Goal: Task Accomplishment & Management: Use online tool/utility

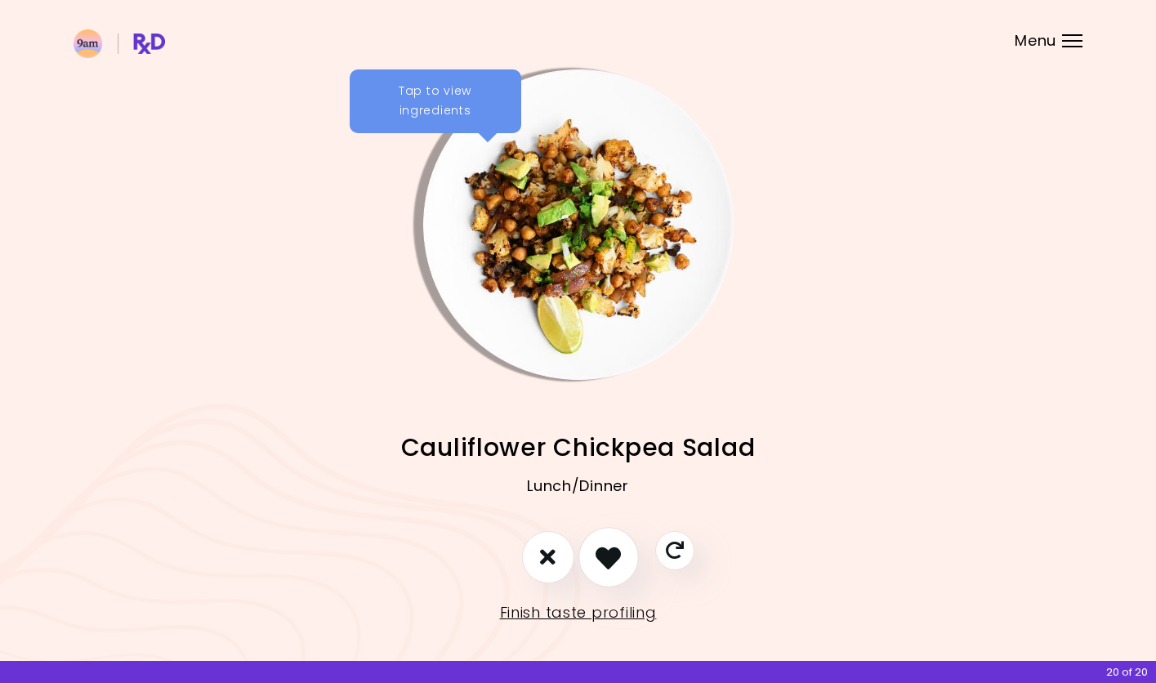
click at [614, 560] on icon "I like this recipe" at bounding box center [608, 556] width 25 height 25
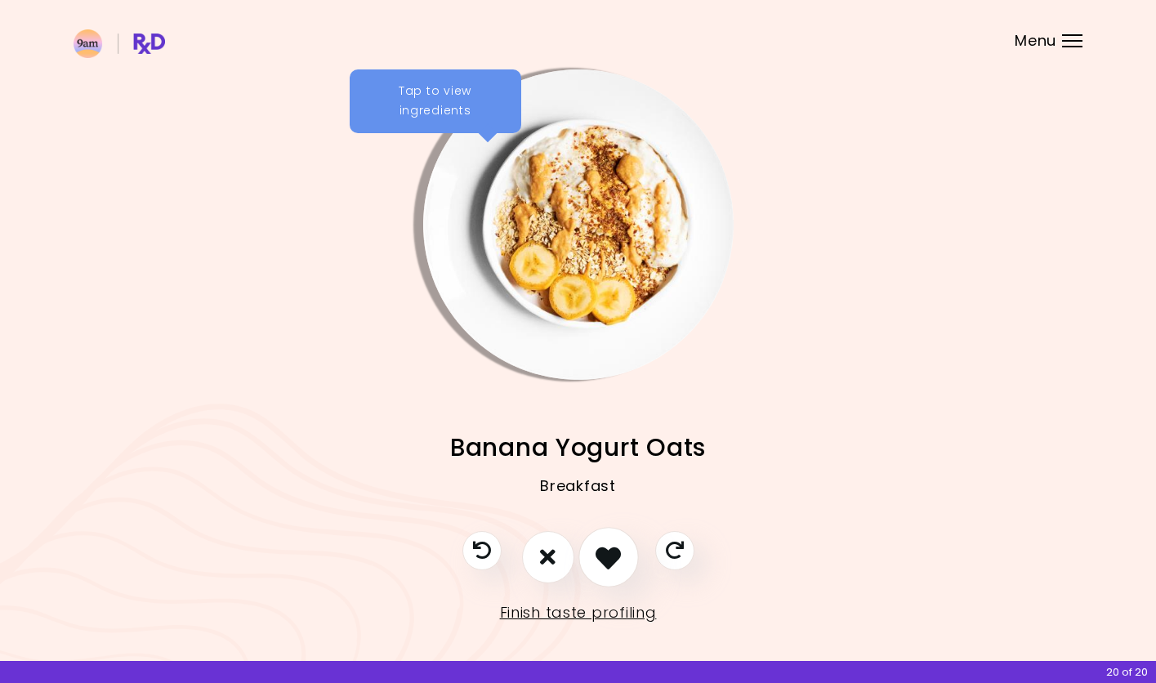
click at [614, 560] on icon "I like this recipe" at bounding box center [608, 556] width 25 height 25
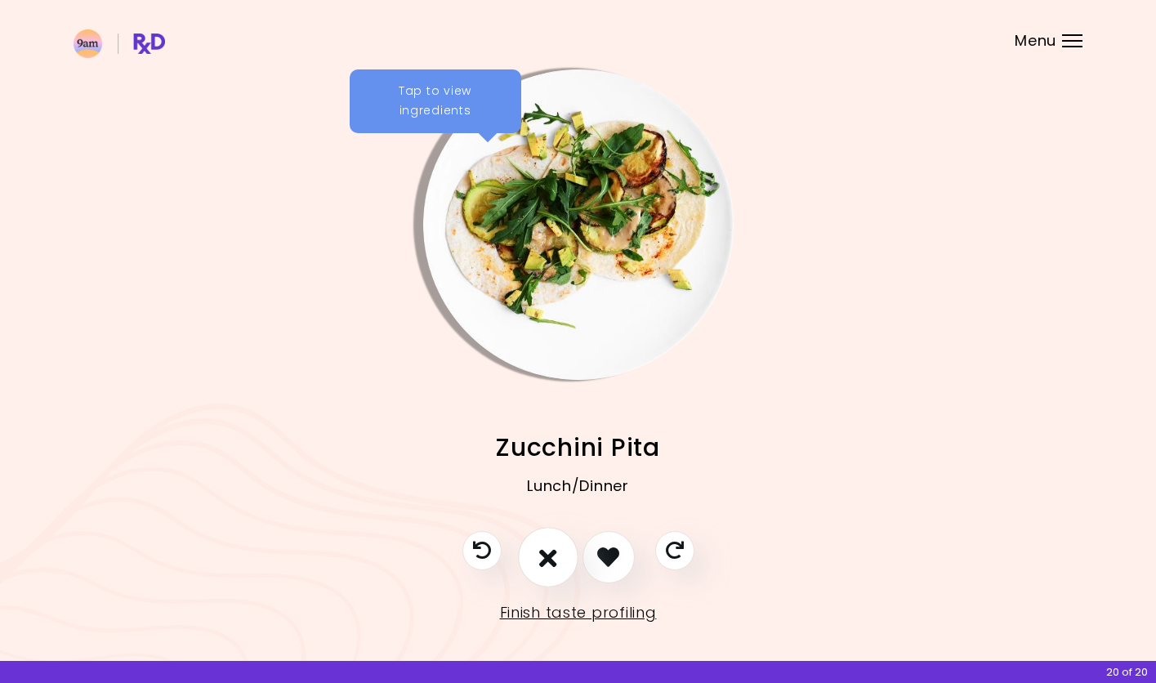
click at [560, 559] on button "I don't like this recipe" at bounding box center [548, 557] width 60 height 60
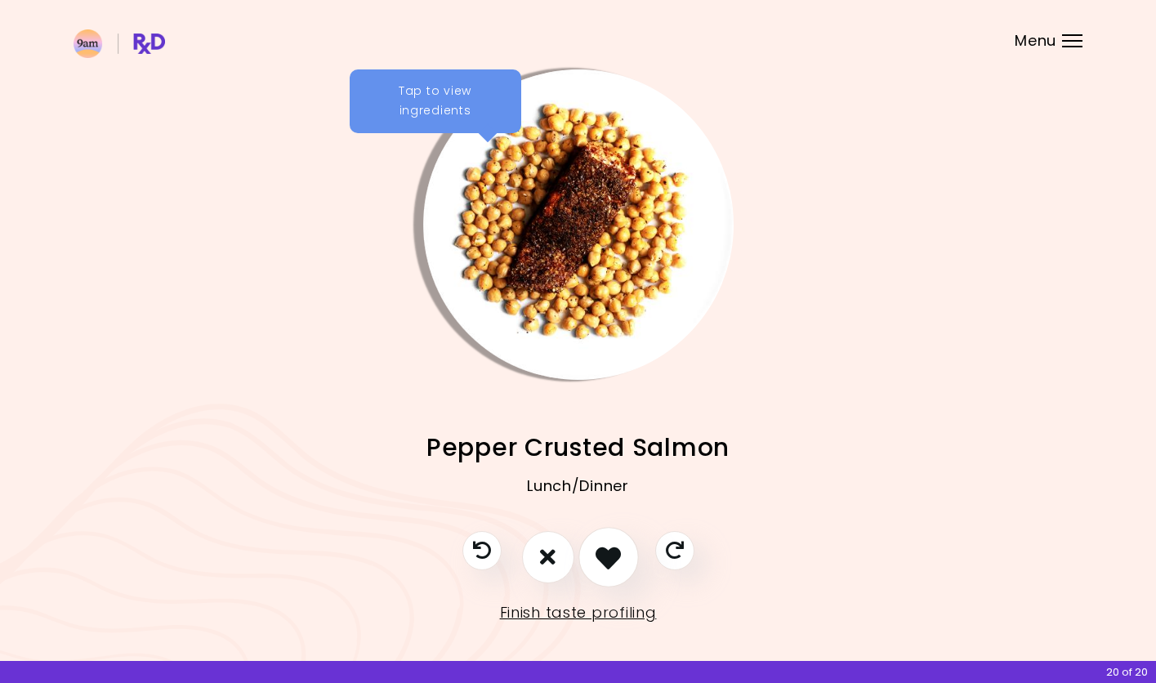
click at [603, 557] on icon "I like this recipe" at bounding box center [608, 556] width 25 height 25
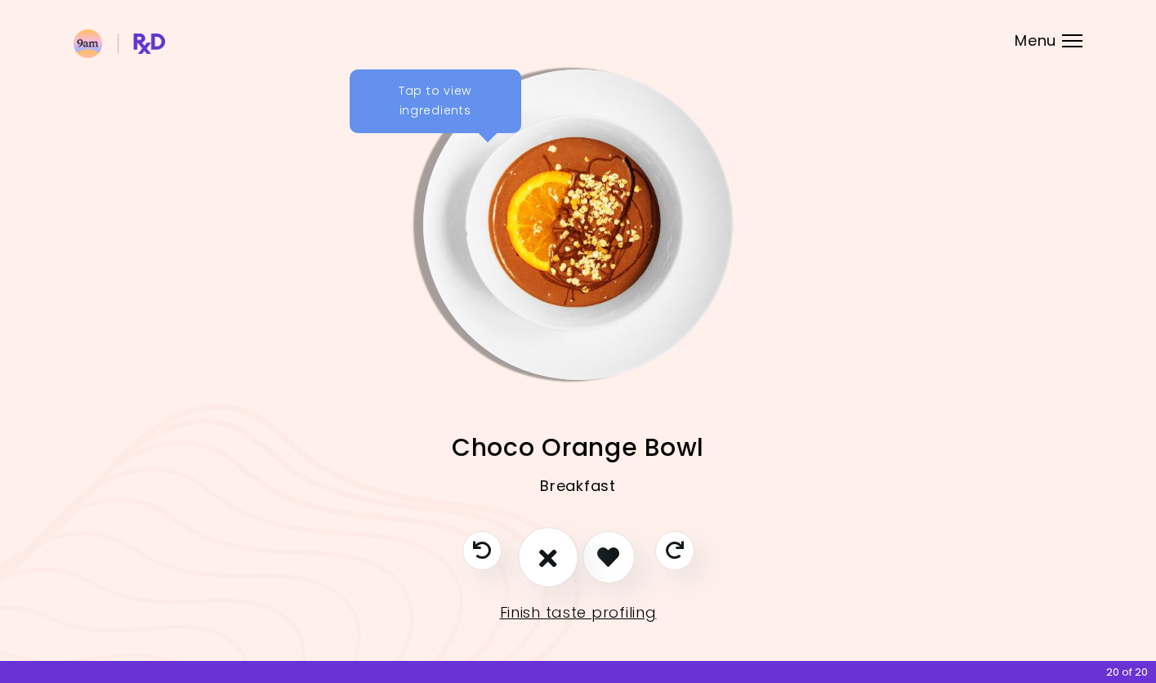
click at [551, 560] on icon "I don't like this recipe" at bounding box center [548, 556] width 18 height 25
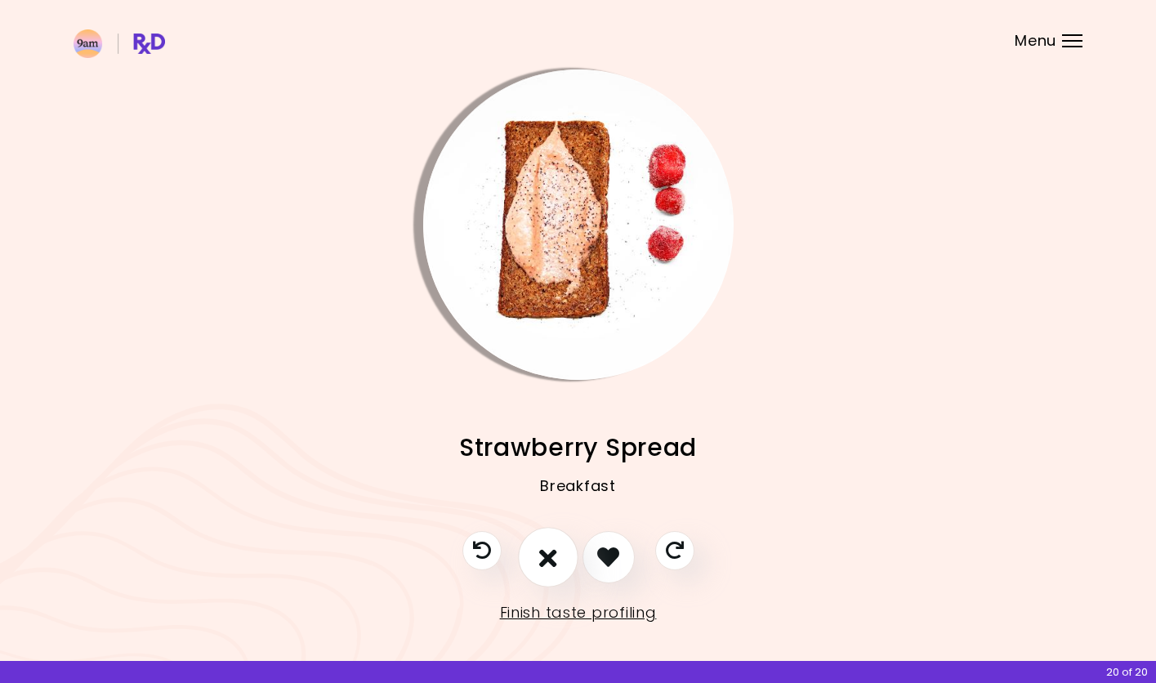
click at [556, 563] on icon "I don't like this recipe" at bounding box center [548, 556] width 18 height 25
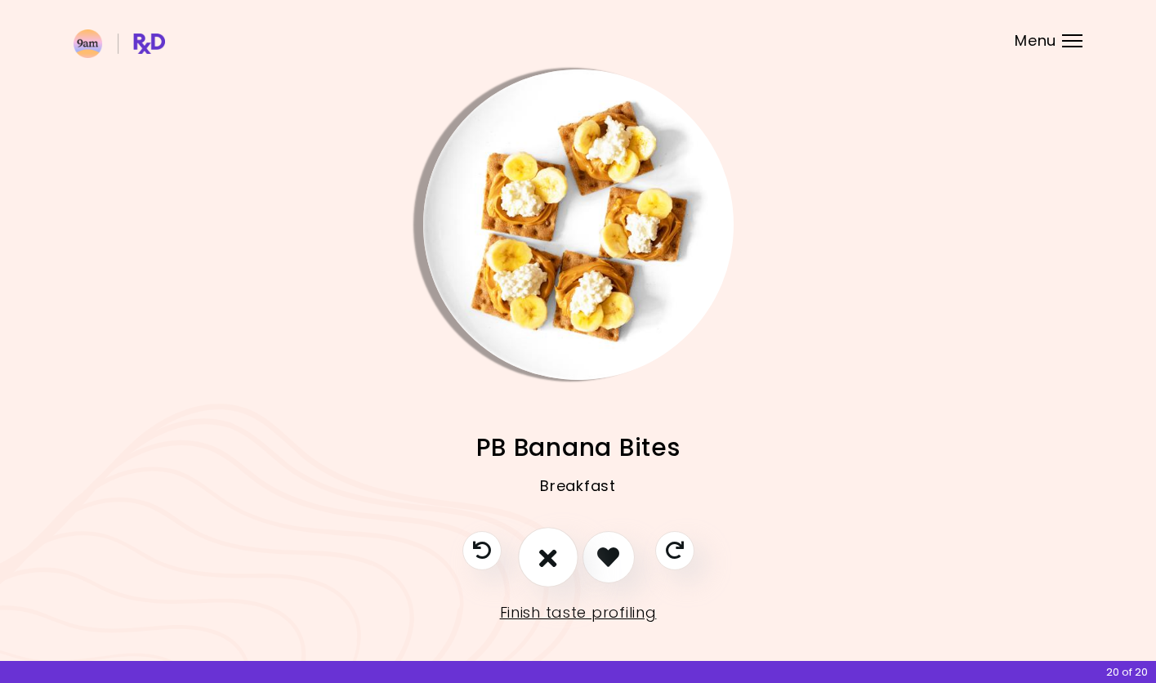
click at [556, 563] on icon "I don't like this recipe" at bounding box center [548, 556] width 18 height 25
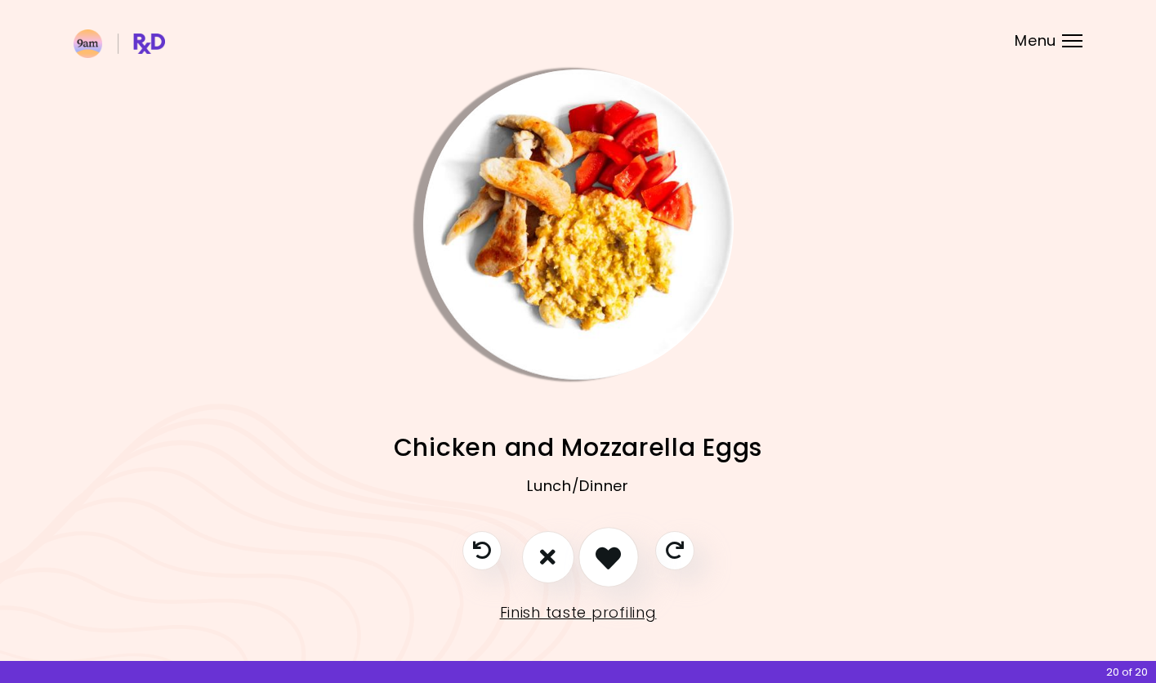
click at [590, 556] on button "I like this recipe" at bounding box center [608, 557] width 60 height 60
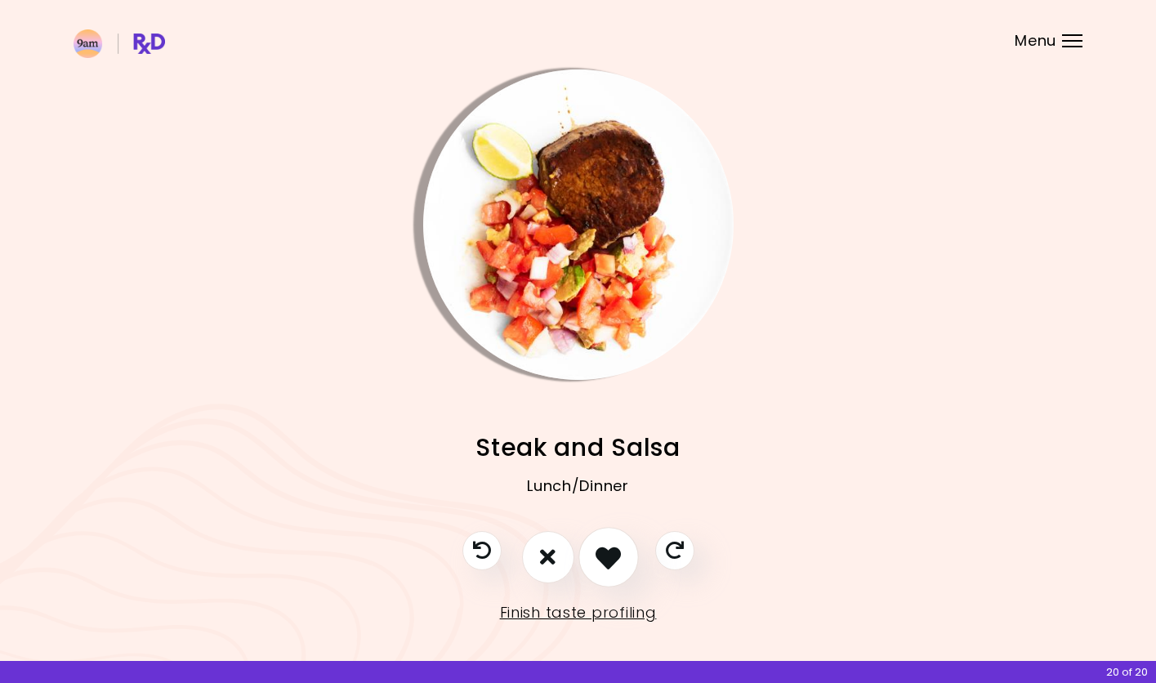
click at [605, 560] on icon "I like this recipe" at bounding box center [608, 556] width 25 height 25
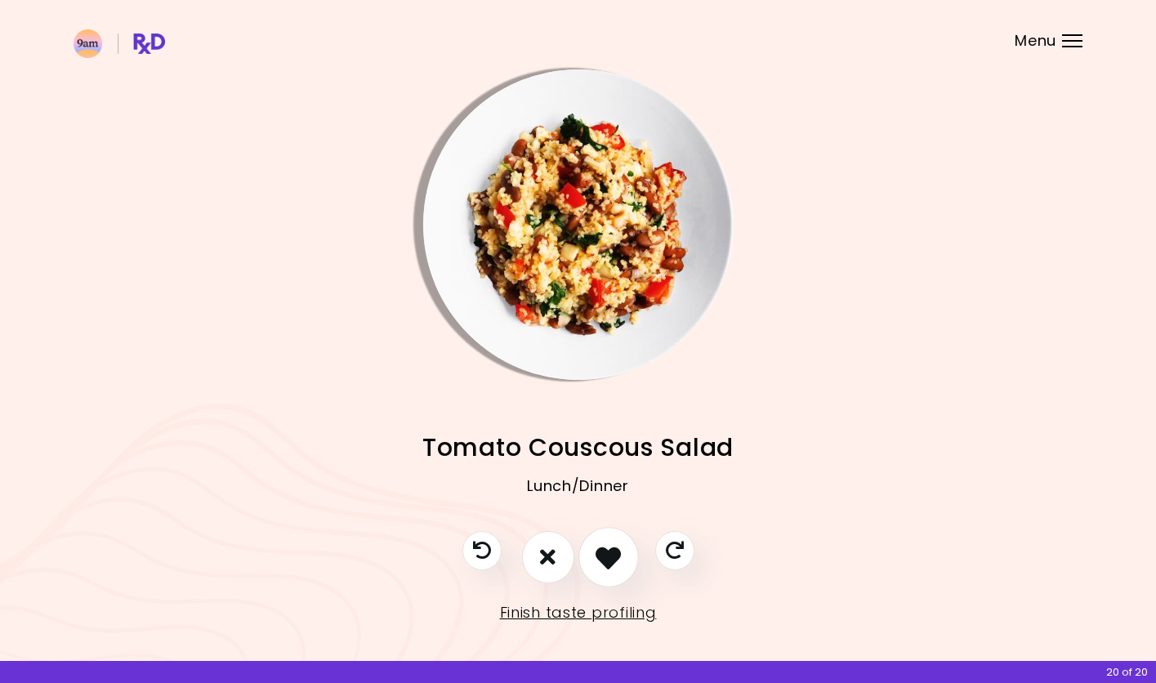
click at [605, 560] on icon "I like this recipe" at bounding box center [608, 556] width 25 height 25
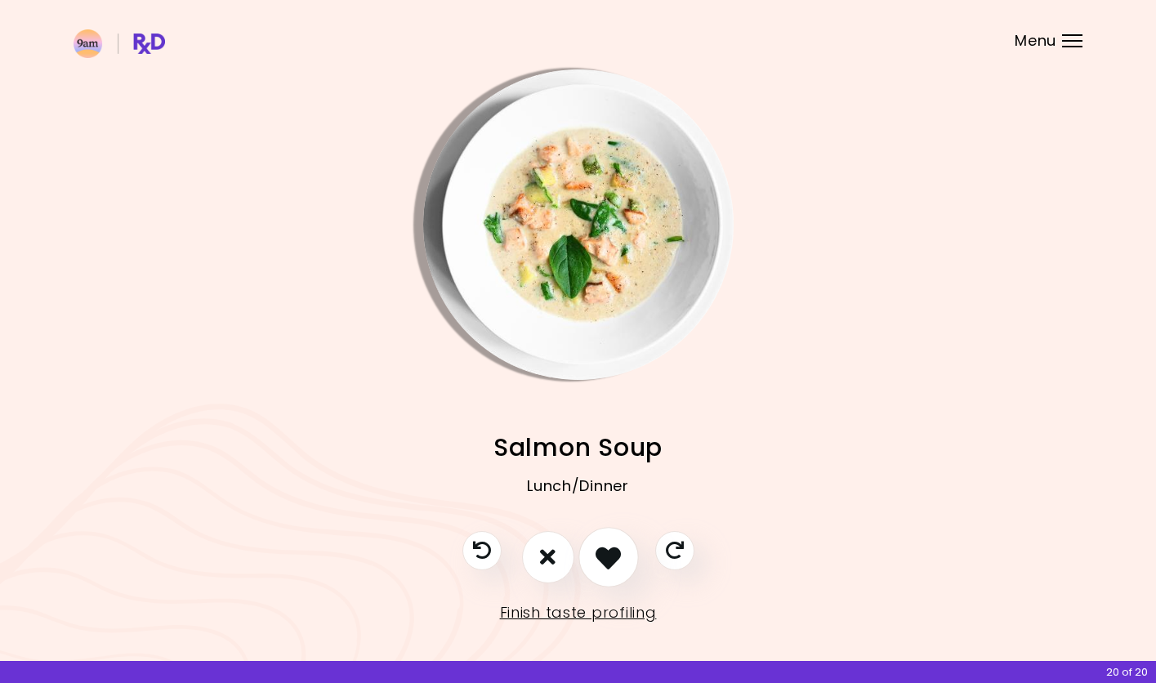
click at [605, 560] on icon "I like this recipe" at bounding box center [608, 556] width 25 height 25
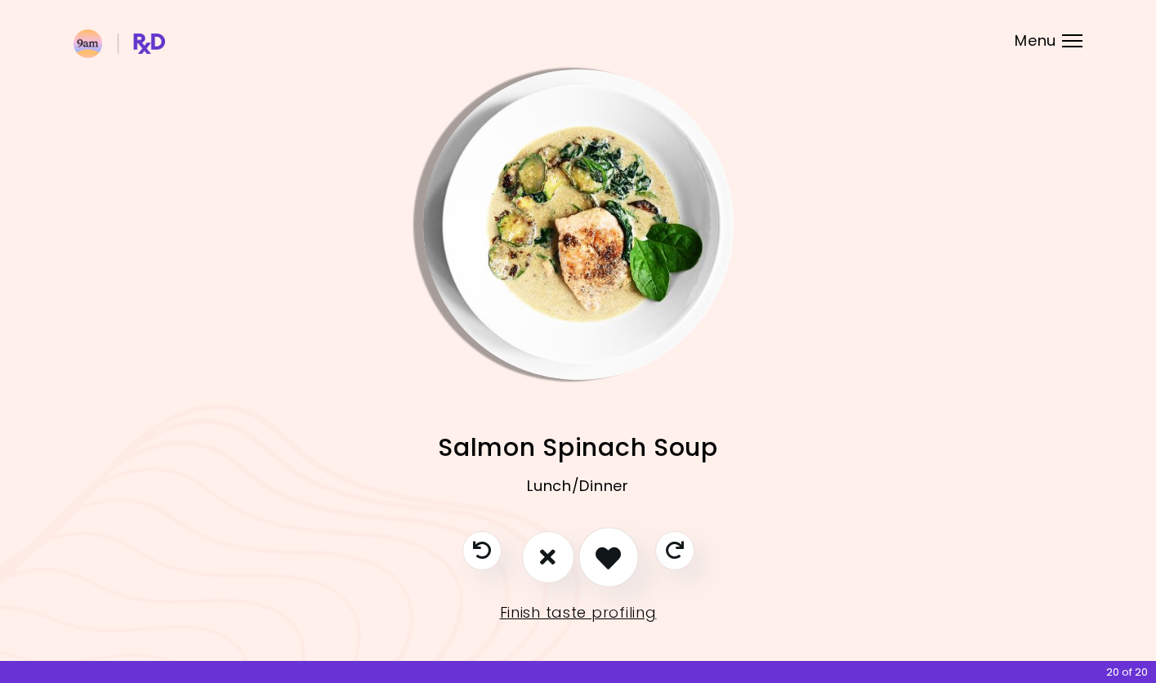
click at [605, 560] on icon "I like this recipe" at bounding box center [608, 556] width 25 height 25
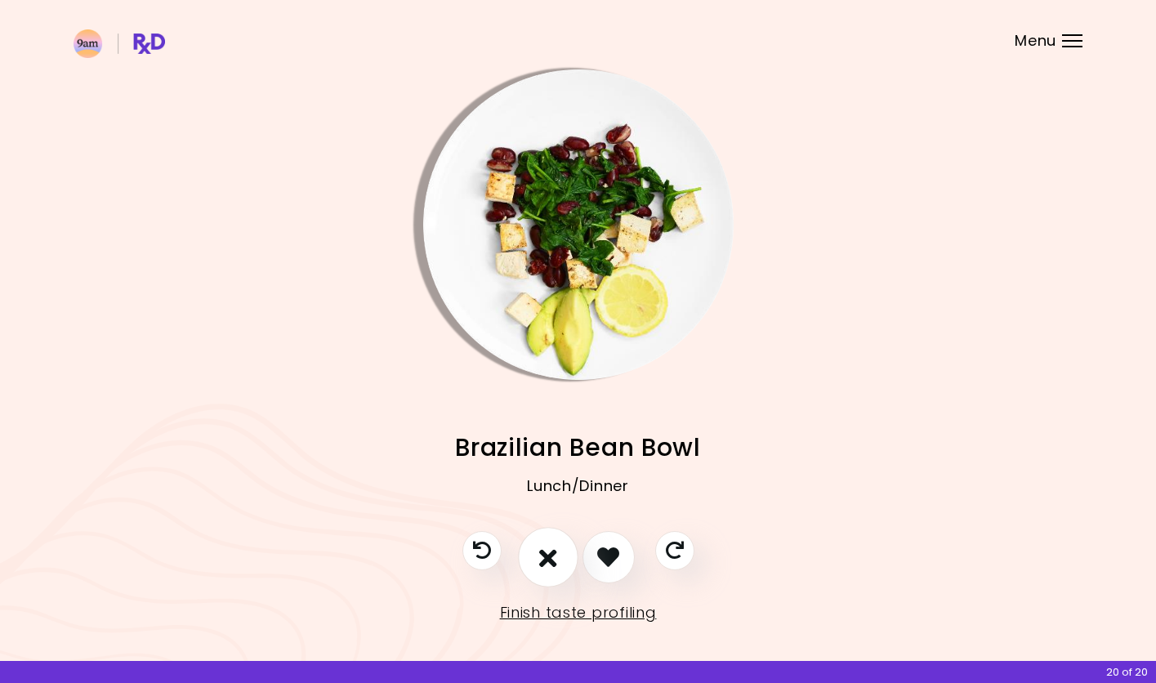
click at [557, 560] on button "I don't like this recipe" at bounding box center [548, 557] width 60 height 60
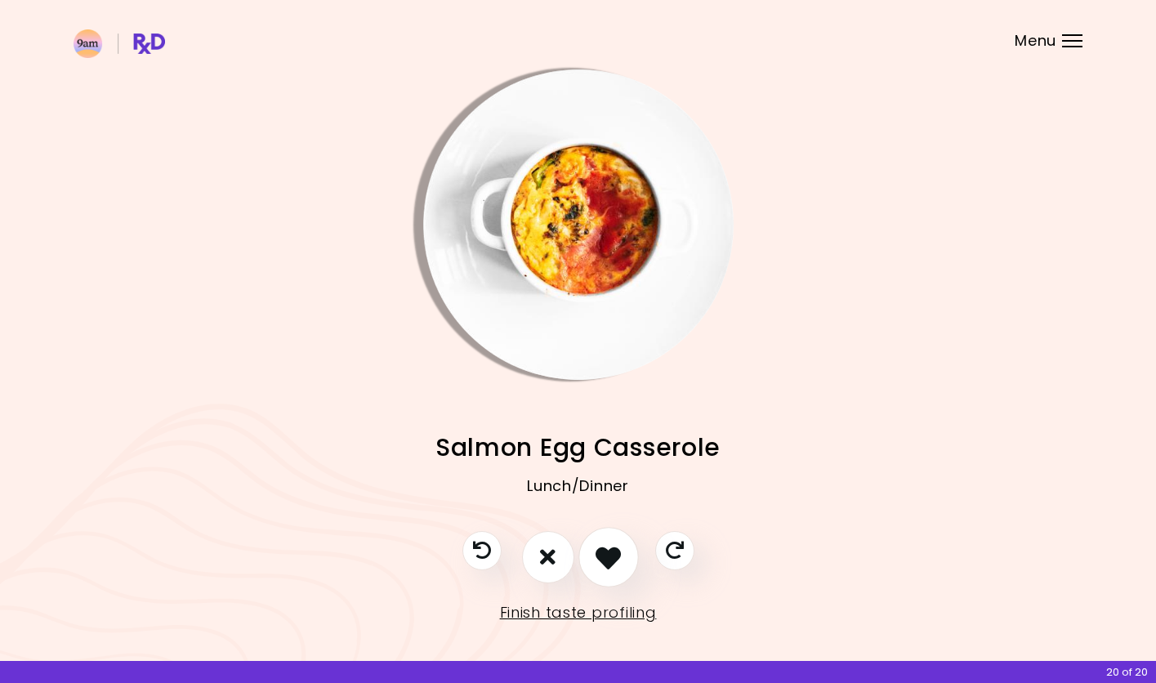
click at [605, 557] on icon "I like this recipe" at bounding box center [608, 556] width 25 height 25
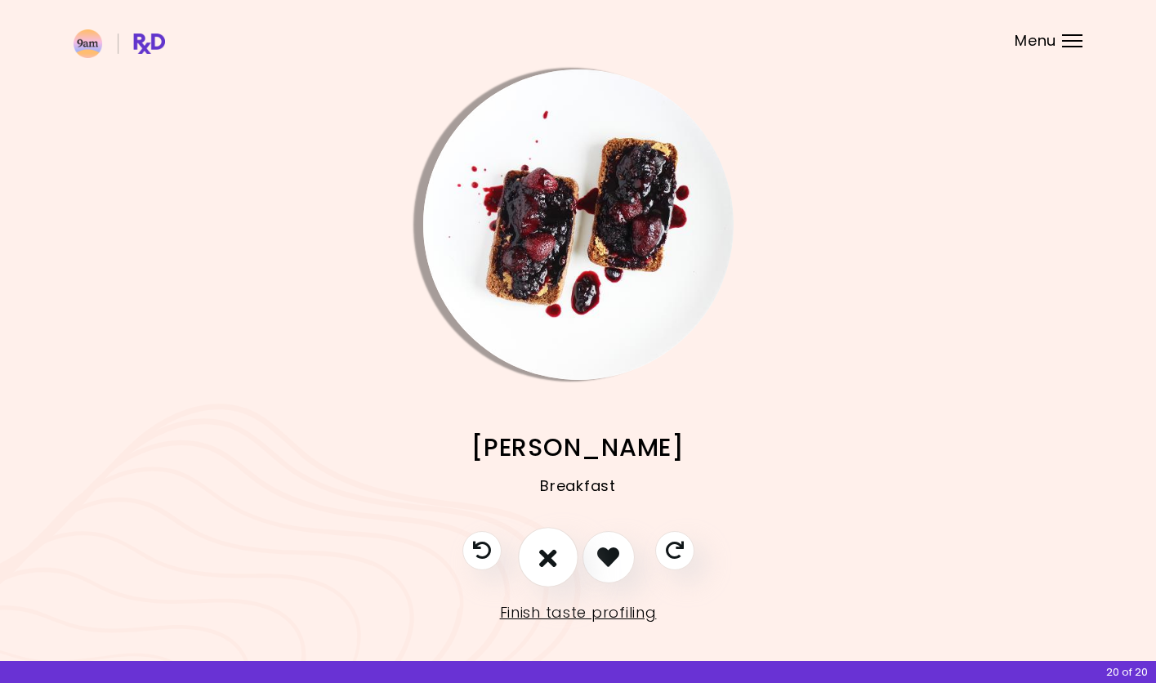
click at [562, 560] on button "I don't like this recipe" at bounding box center [548, 557] width 60 height 60
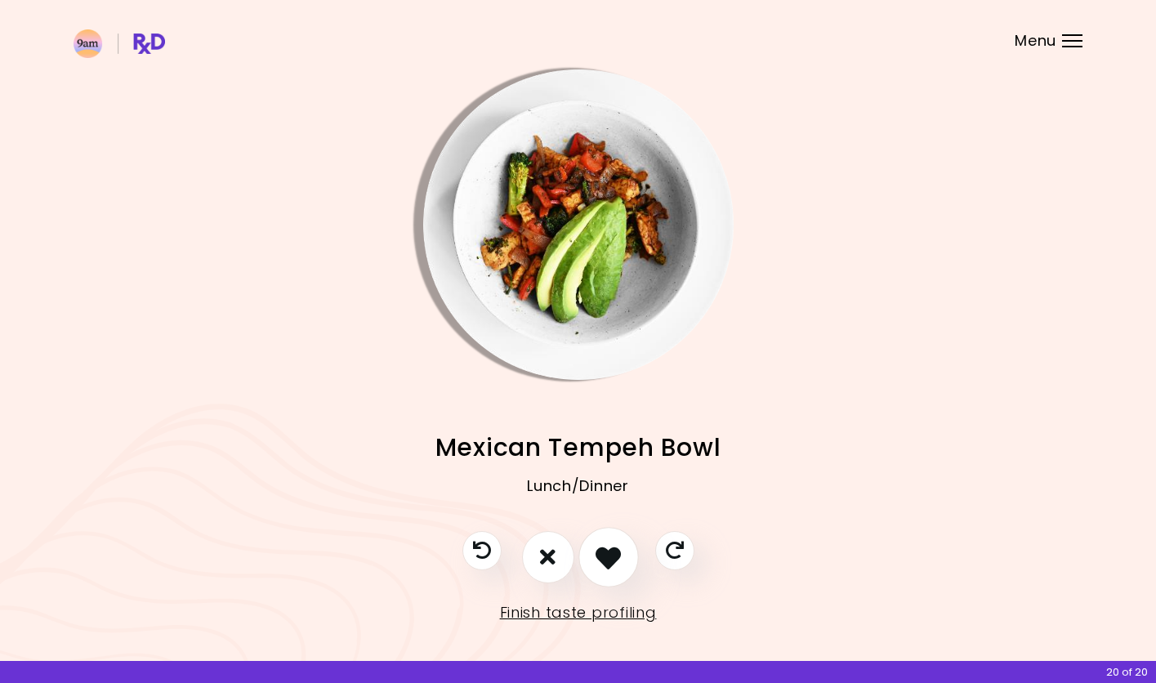
click at [600, 560] on icon "I like this recipe" at bounding box center [608, 556] width 25 height 25
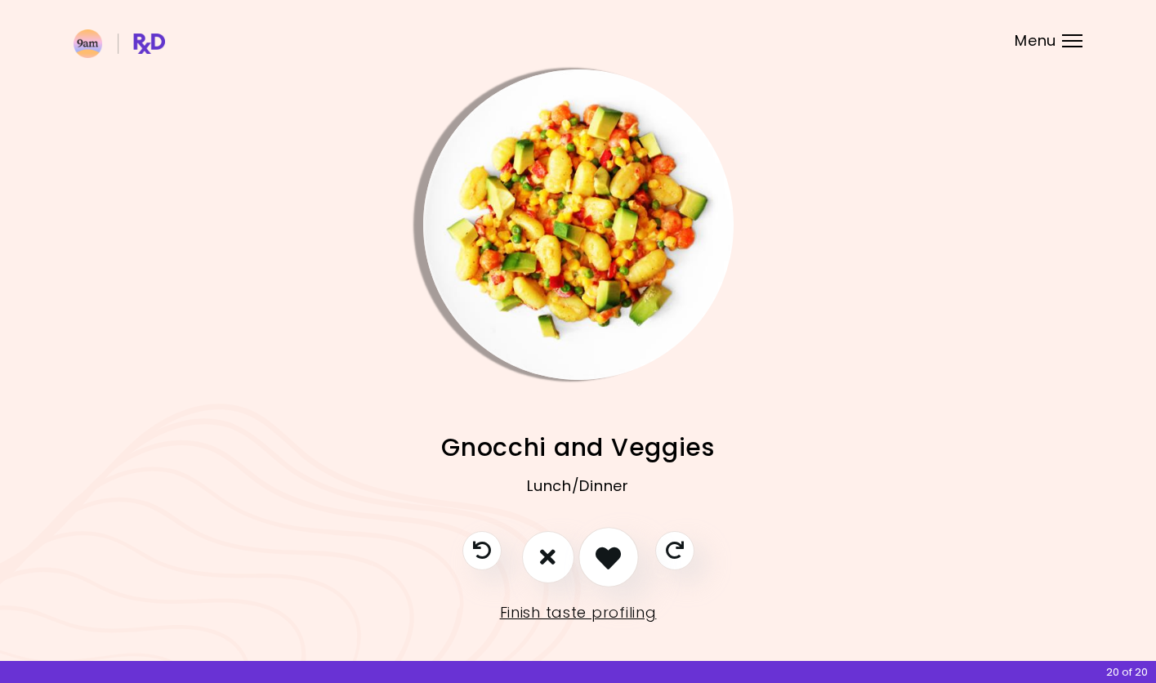
click at [599, 560] on icon "I like this recipe" at bounding box center [608, 556] width 25 height 25
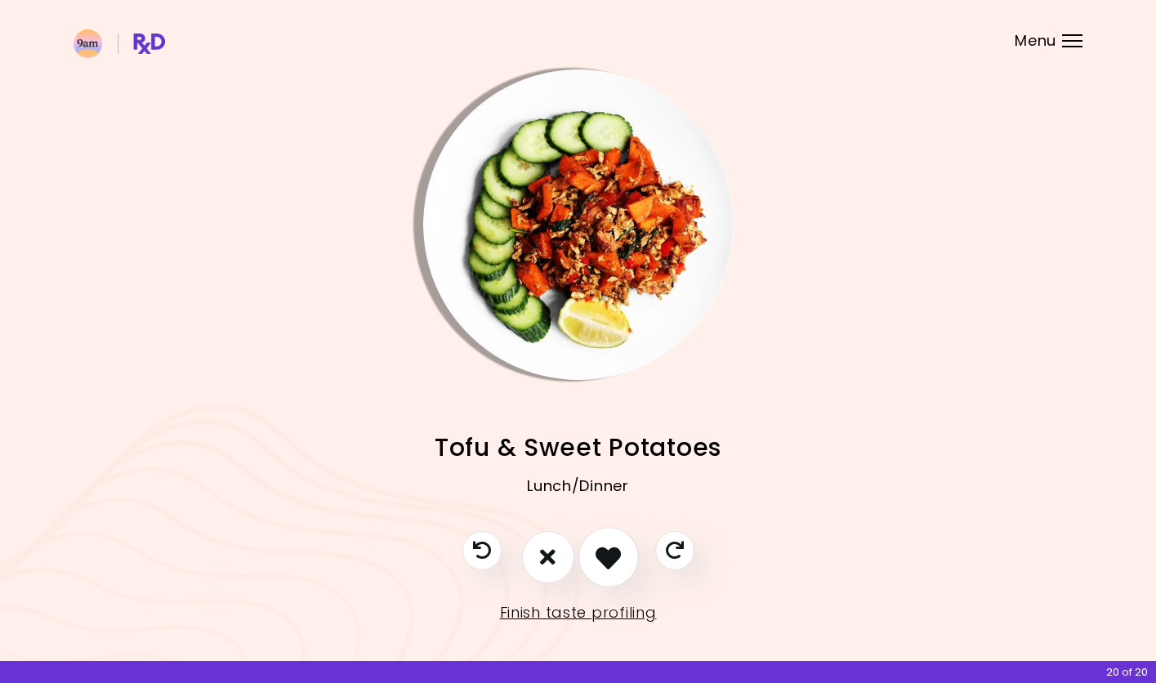
click at [599, 560] on icon "I like this recipe" at bounding box center [608, 556] width 25 height 25
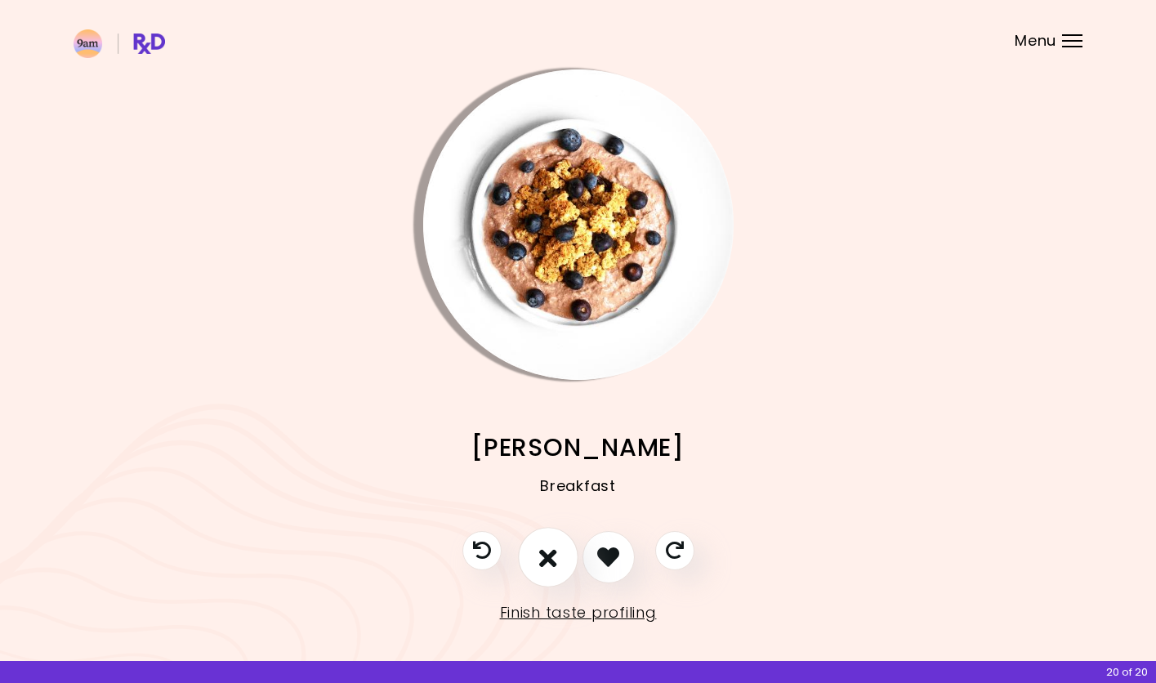
click at [557, 560] on button "I don't like this recipe" at bounding box center [548, 557] width 60 height 60
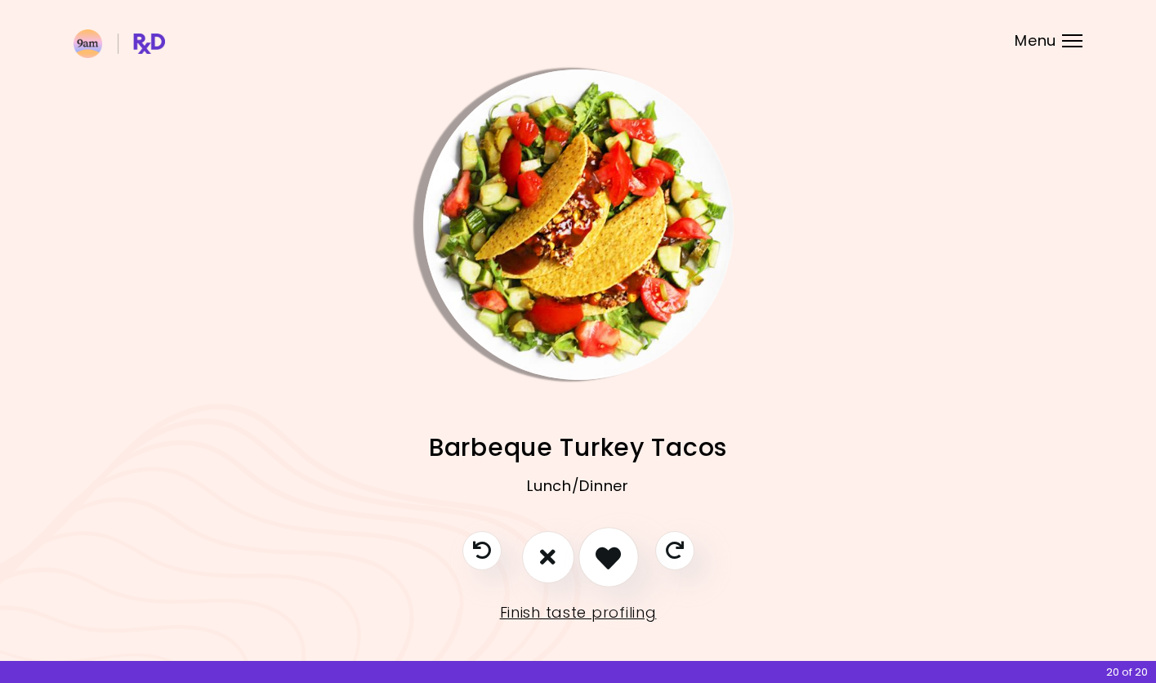
click at [596, 559] on button "I like this recipe" at bounding box center [608, 557] width 60 height 60
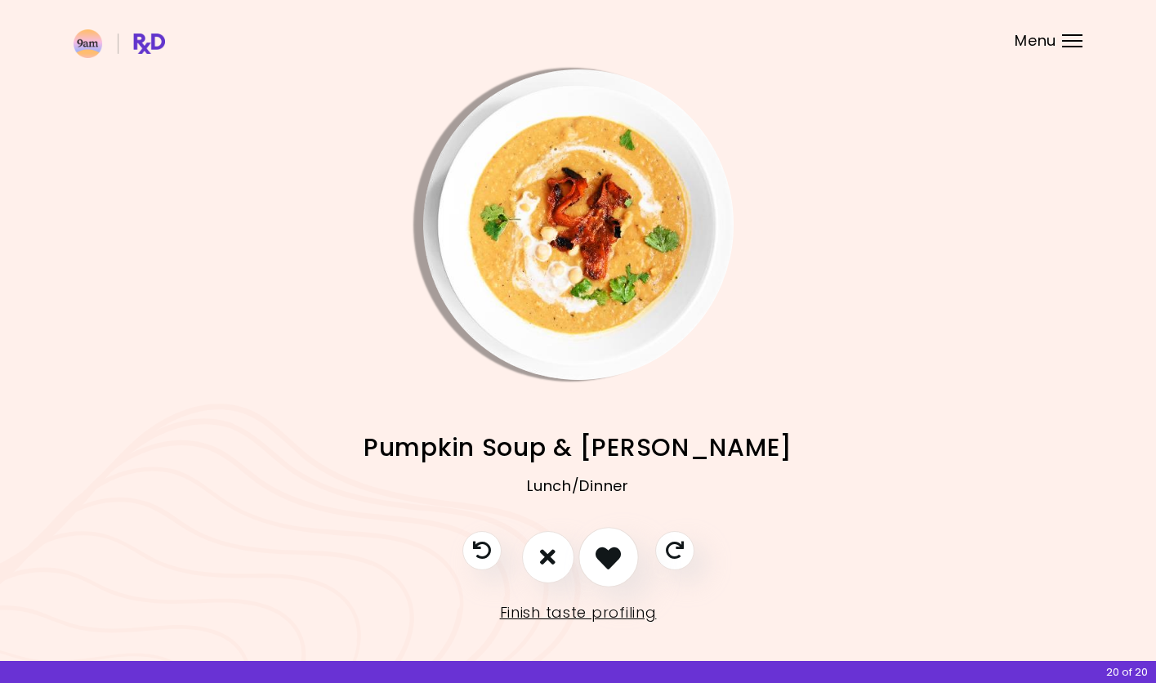
click at [601, 557] on icon "I like this recipe" at bounding box center [608, 556] width 25 height 25
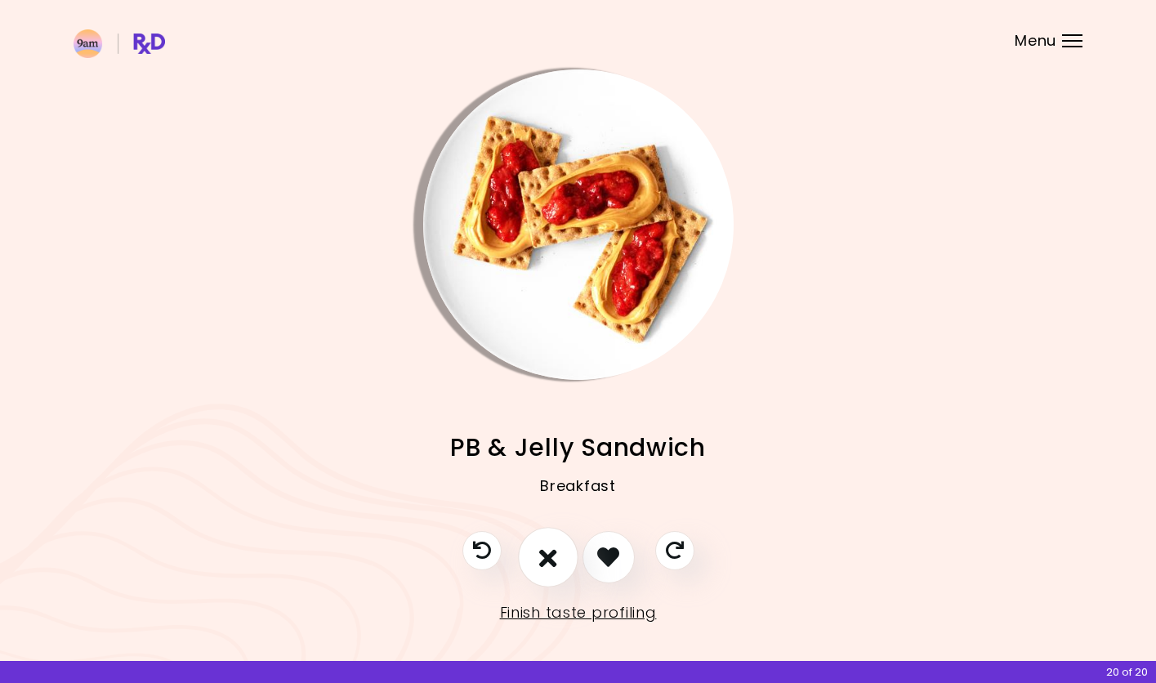
click at [556, 557] on icon "I don't like this recipe" at bounding box center [548, 556] width 18 height 25
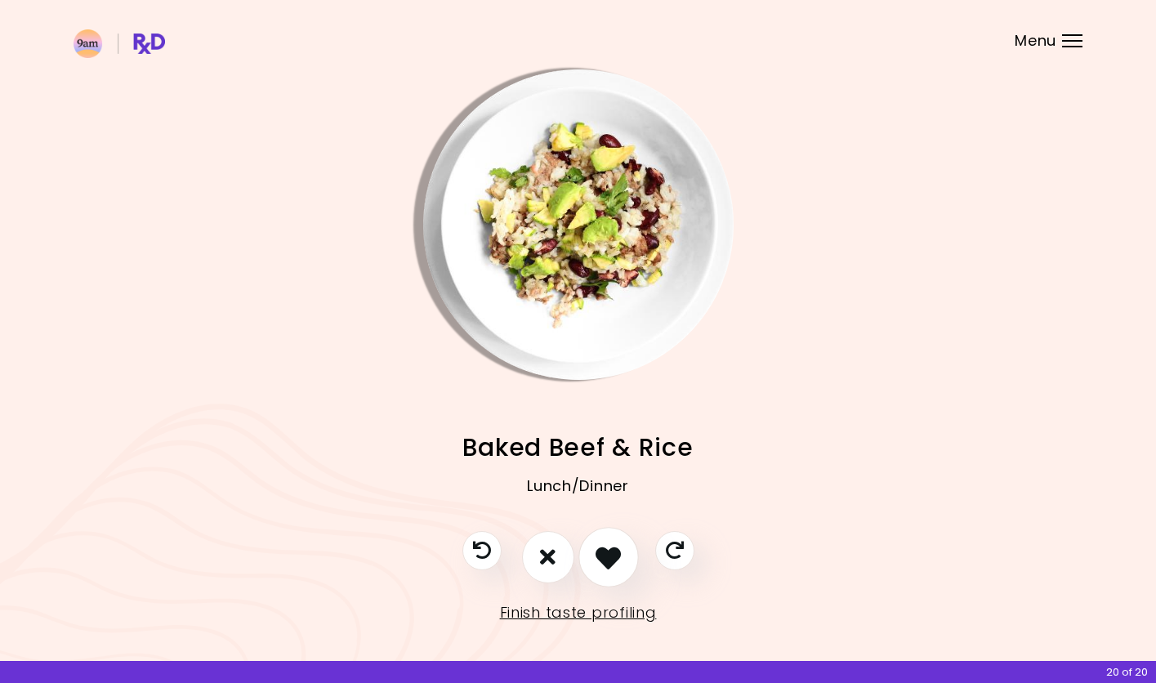
click at [605, 556] on icon "I like this recipe" at bounding box center [608, 556] width 25 height 25
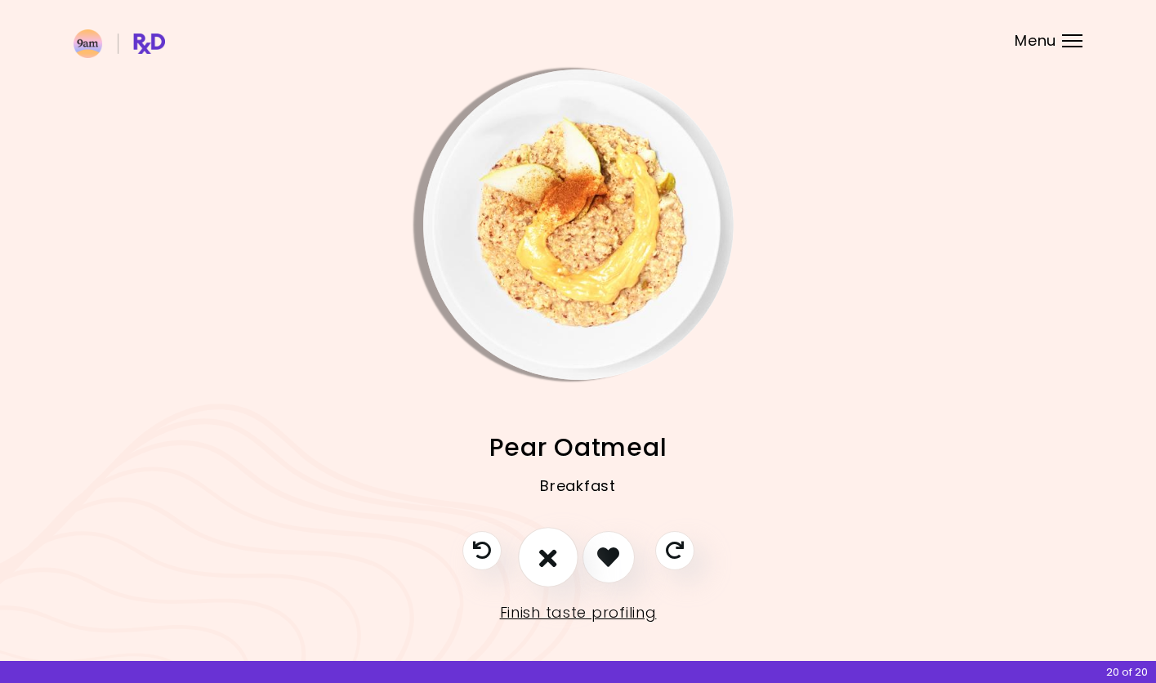
click at [551, 556] on icon "I don't like this recipe" at bounding box center [548, 556] width 18 height 25
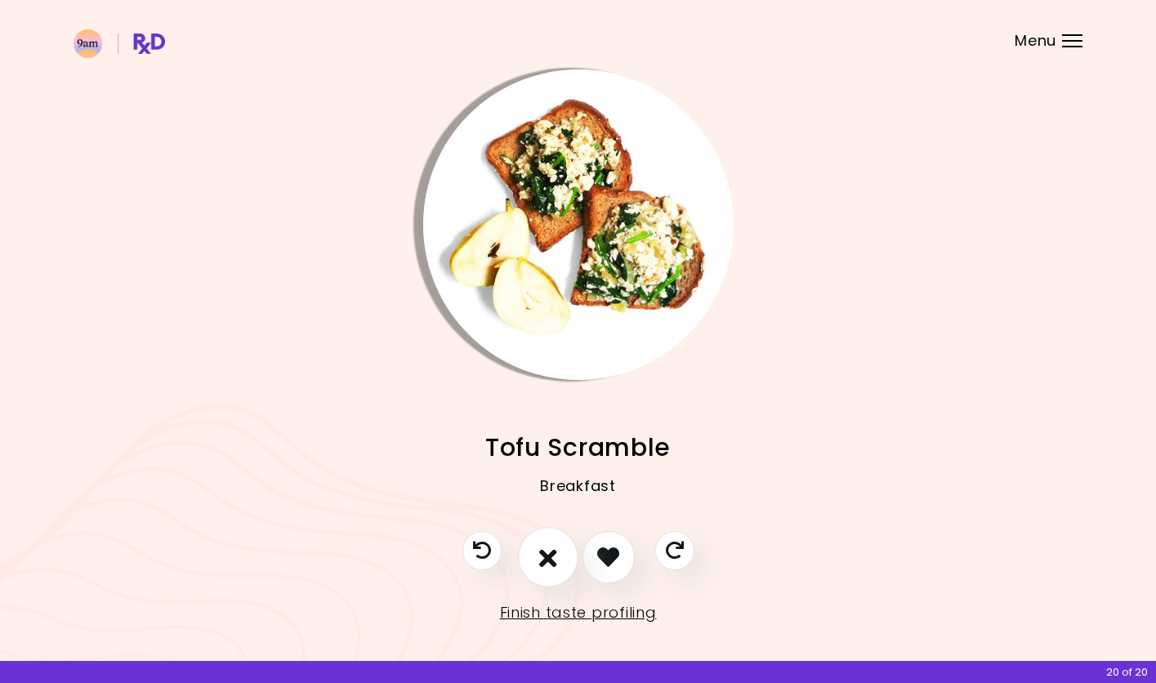
click at [560, 554] on button "I don't like this recipe" at bounding box center [548, 557] width 60 height 60
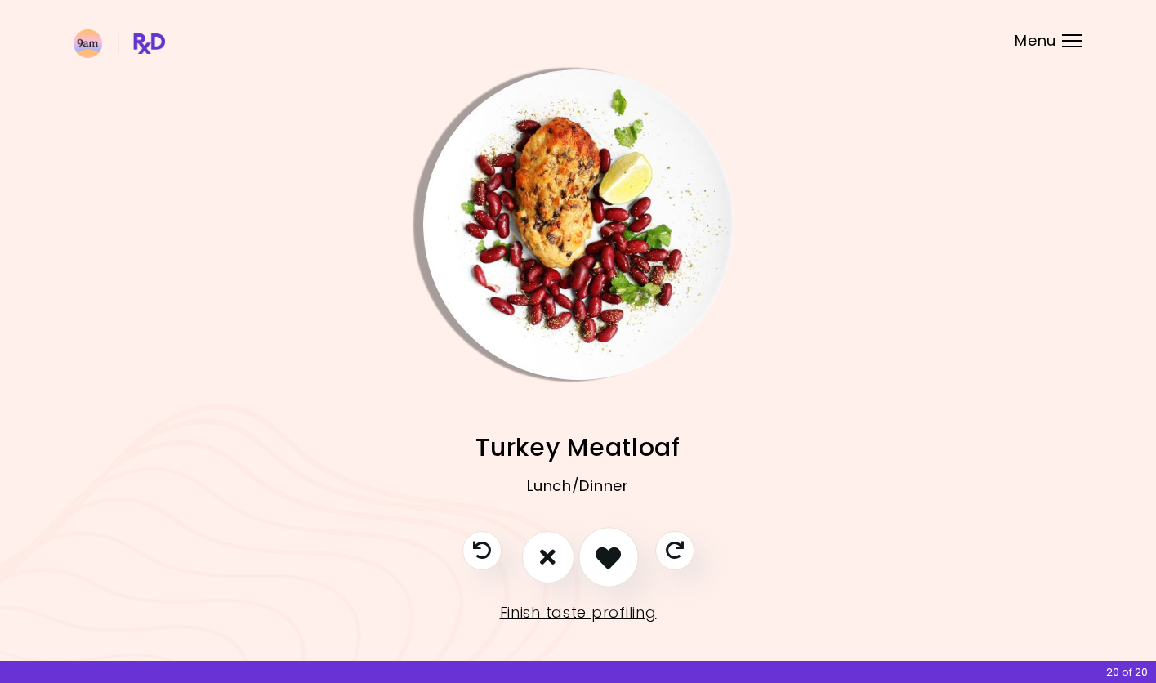
click at [603, 554] on icon "I like this recipe" at bounding box center [608, 556] width 25 height 25
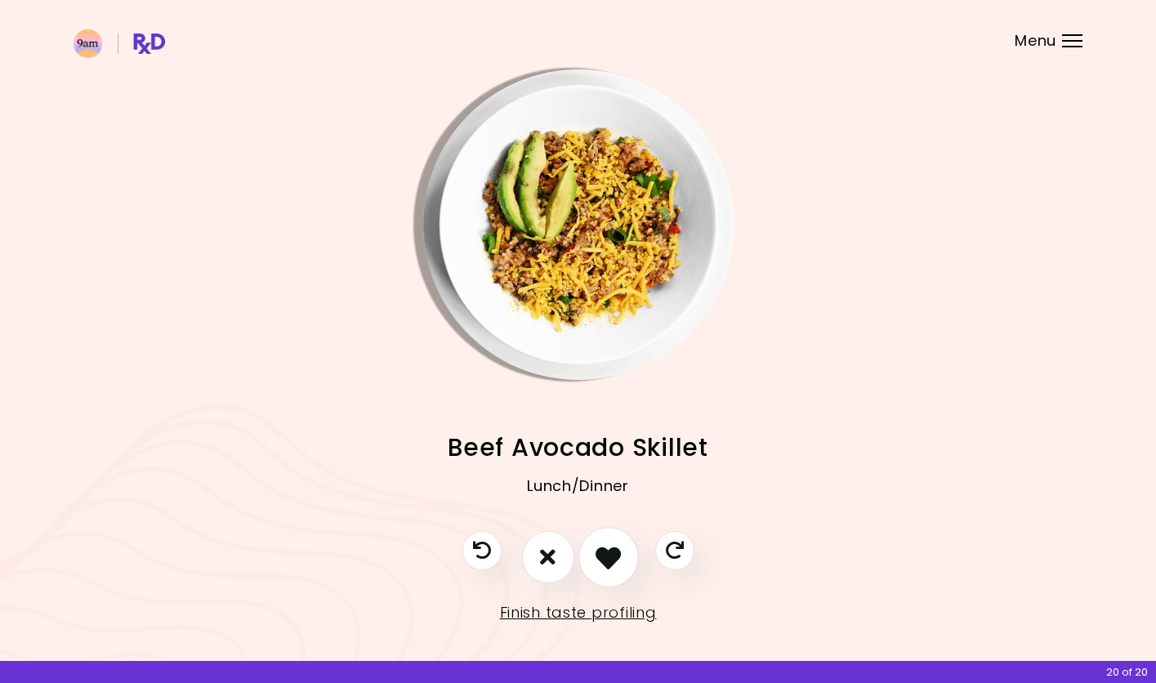
click at [603, 554] on icon "I like this recipe" at bounding box center [608, 556] width 25 height 25
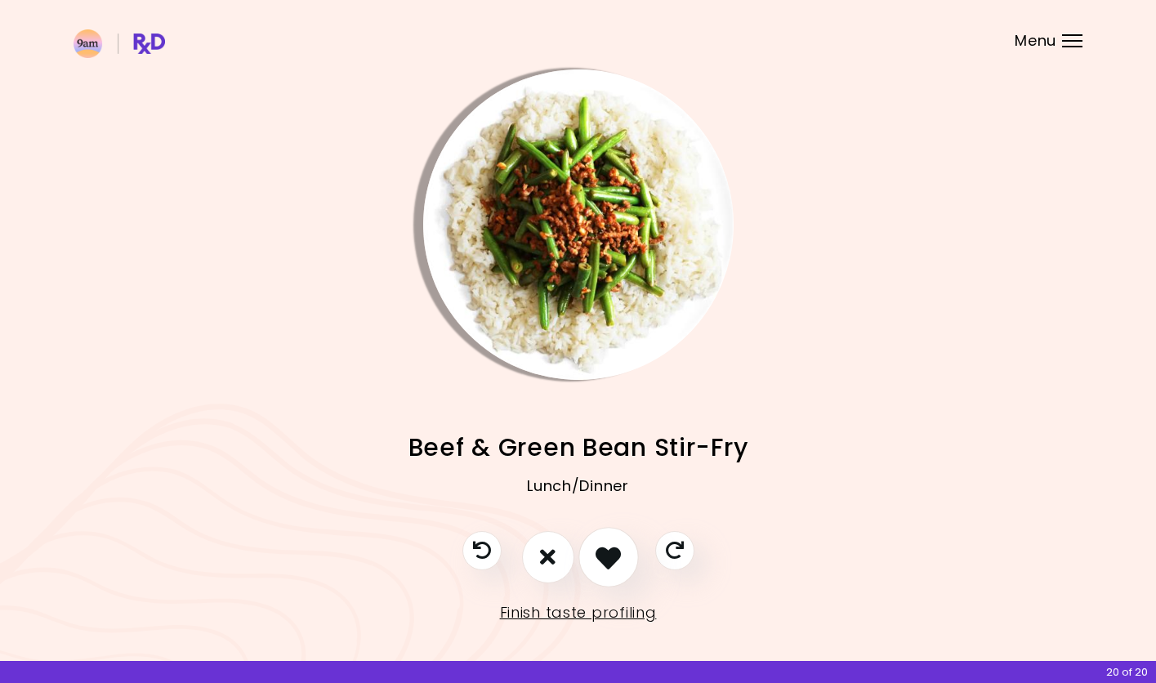
click at [603, 554] on icon "I like this recipe" at bounding box center [608, 556] width 25 height 25
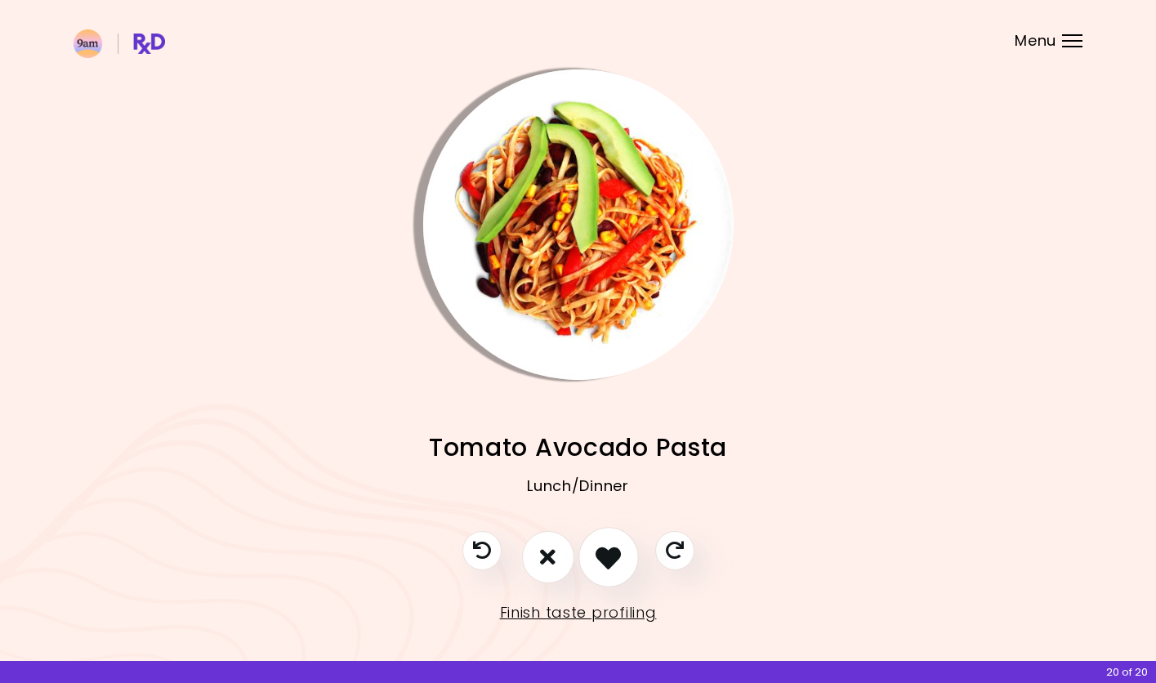
click at [603, 554] on icon "I like this recipe" at bounding box center [608, 556] width 25 height 25
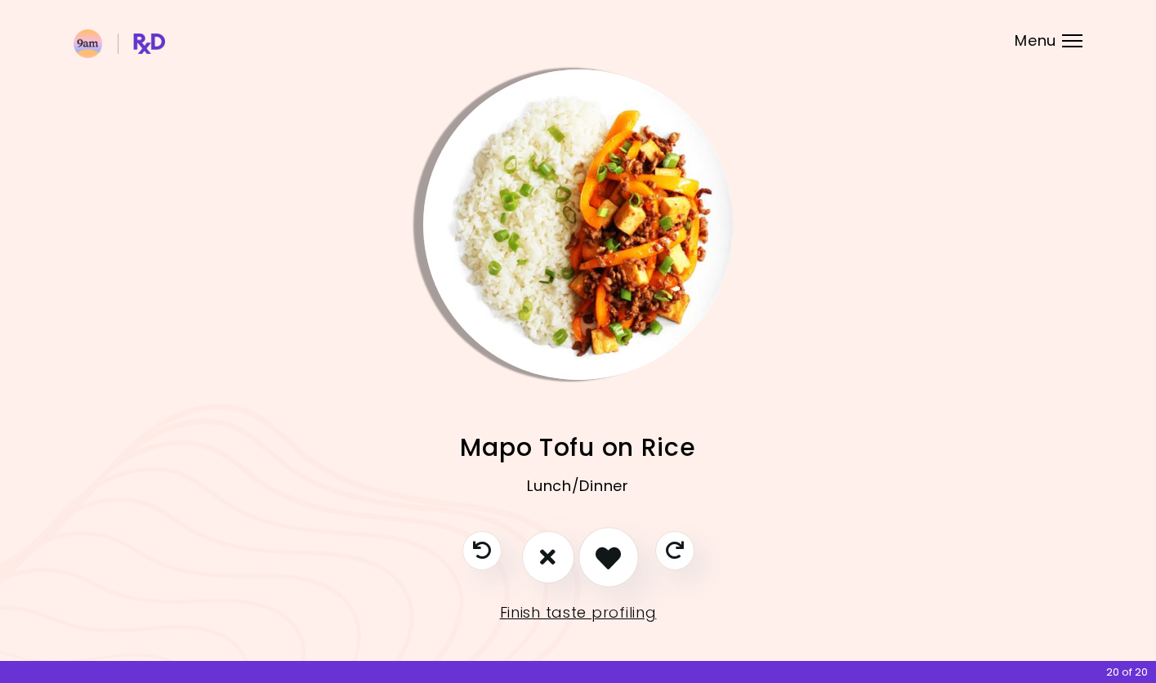
click at [603, 554] on icon "I like this recipe" at bounding box center [608, 556] width 25 height 25
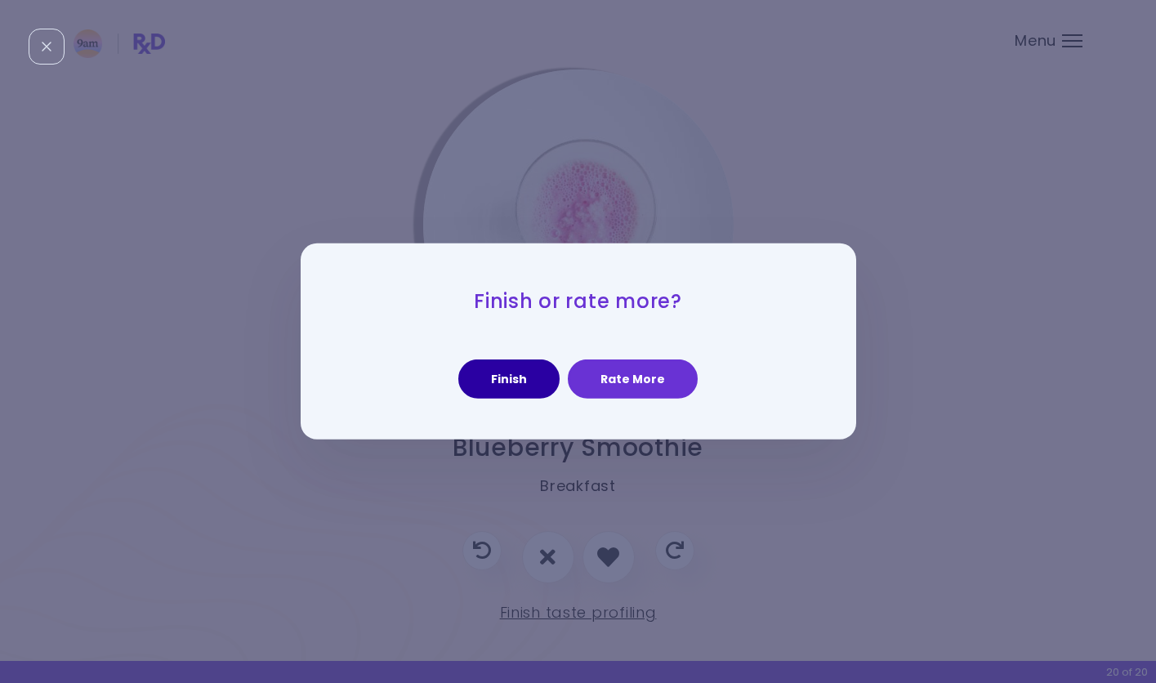
click at [542, 383] on button "Finish" at bounding box center [508, 378] width 101 height 39
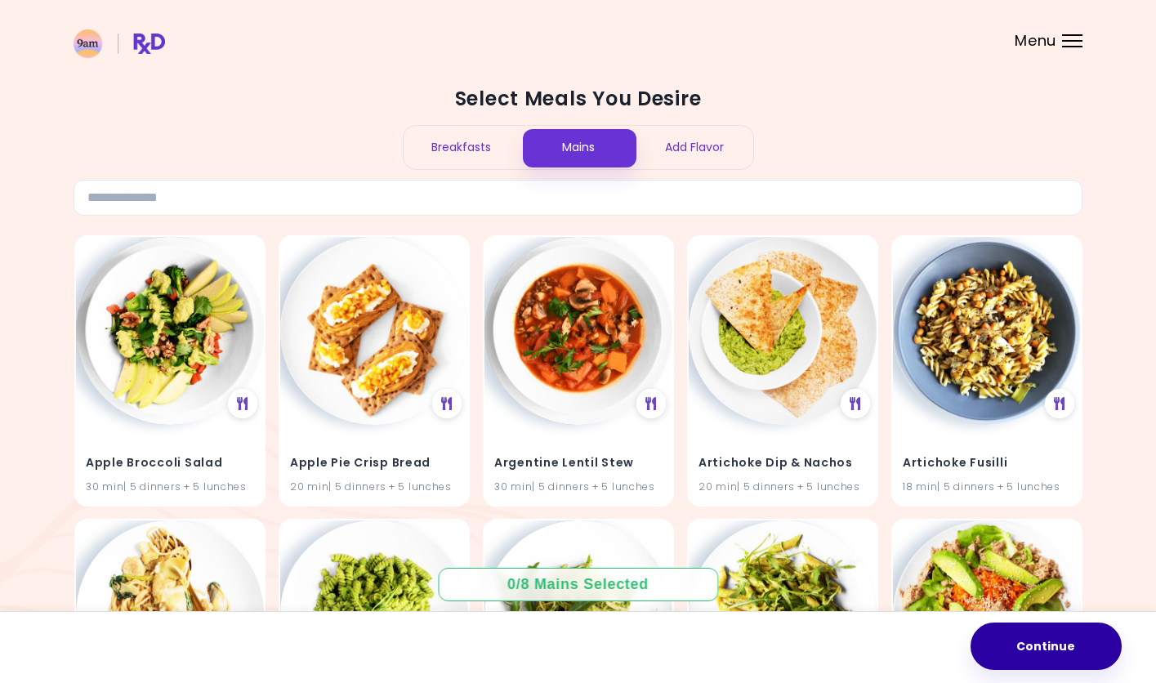
click at [1033, 645] on button "Continue" at bounding box center [1046, 646] width 151 height 47
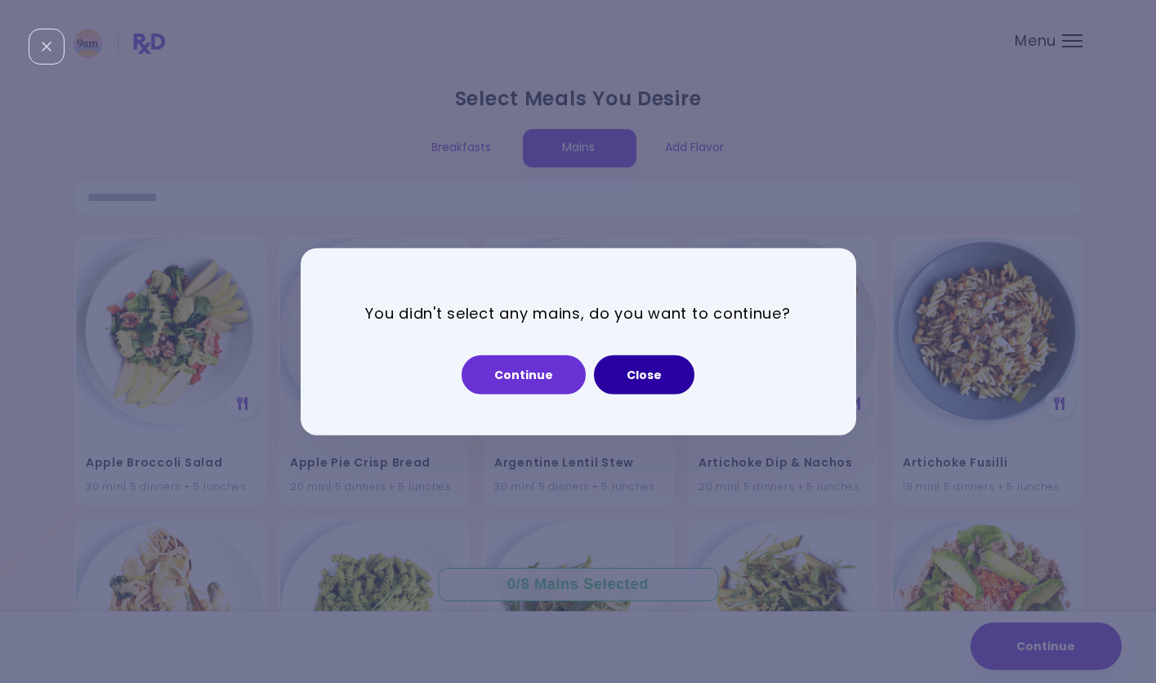
click at [621, 373] on button "Close" at bounding box center [644, 374] width 100 height 39
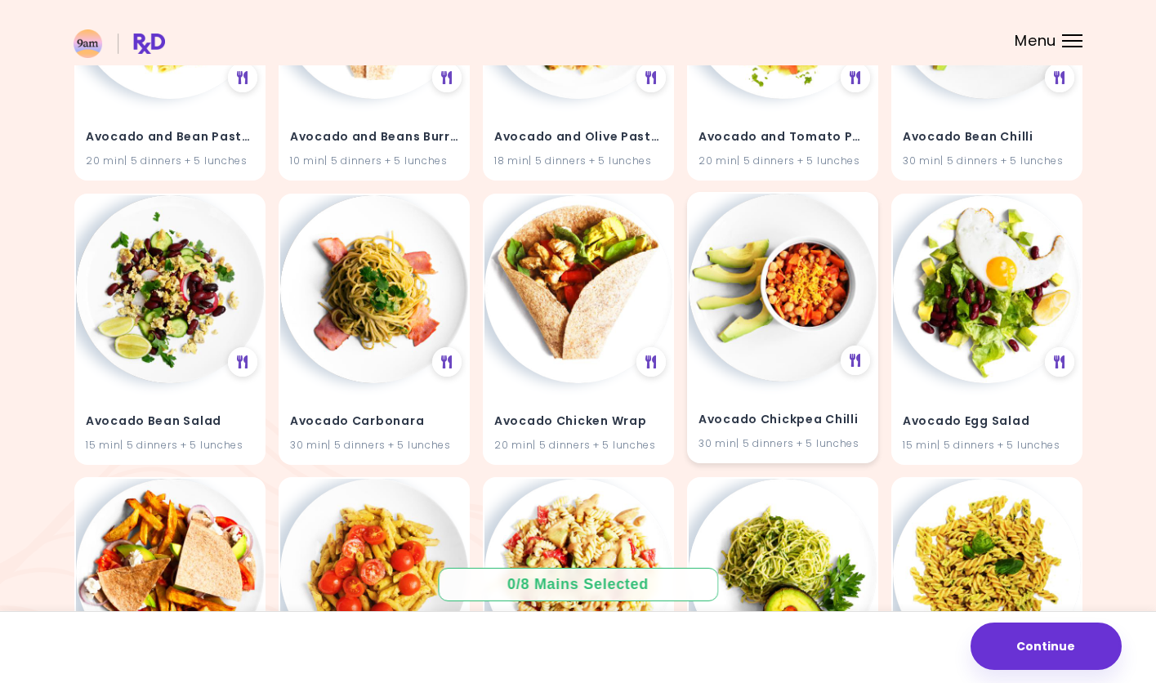
scroll to position [899, 0]
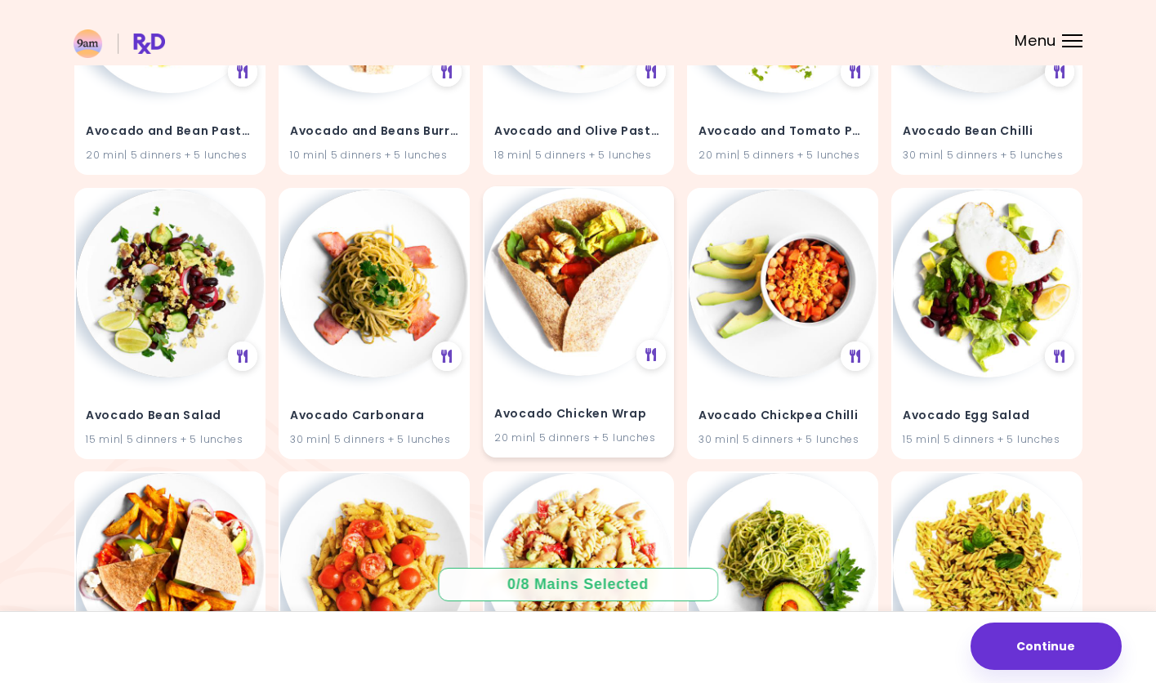
click at [447, 357] on icon at bounding box center [446, 356] width 11 height 13
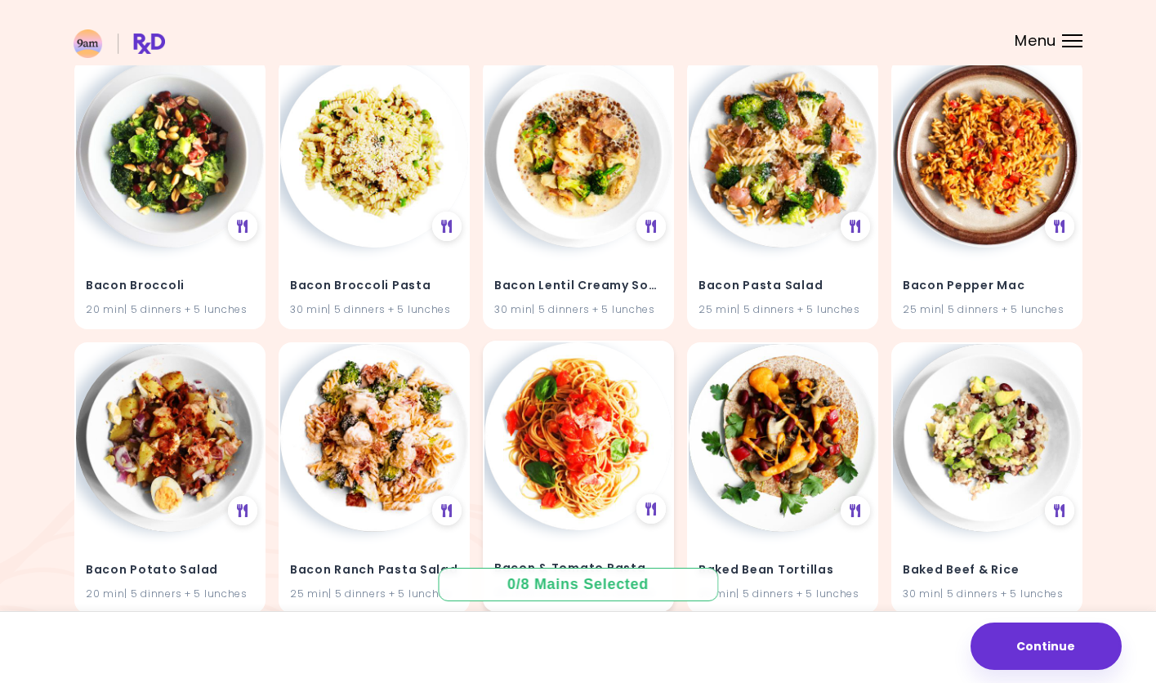
scroll to position [2167, 0]
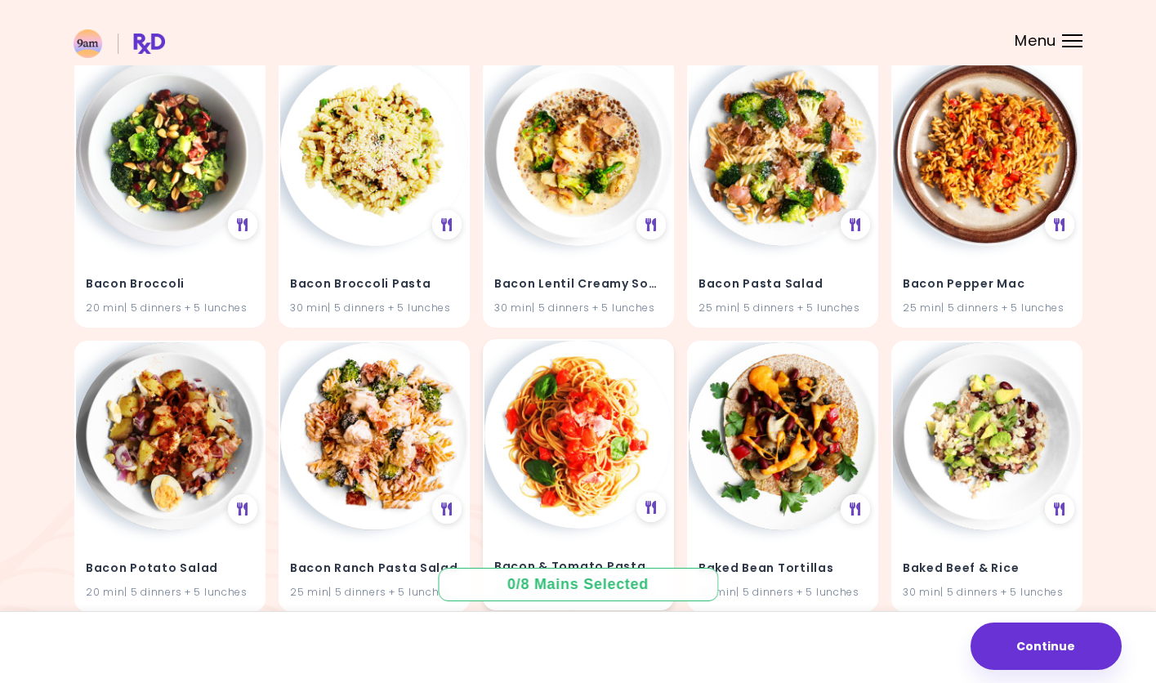
click at [547, 538] on div "Bacon & Tomato Pasta 25 min | 5 dinners + 5 lunches" at bounding box center [578, 569] width 188 height 80
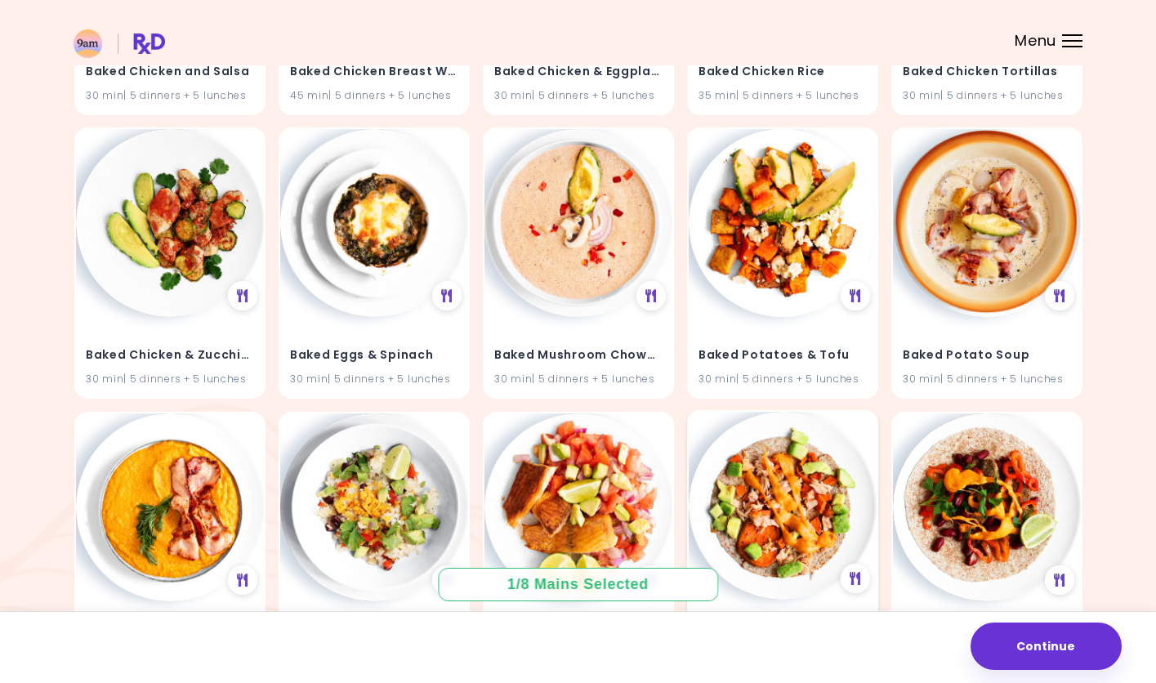
scroll to position [2951, 0]
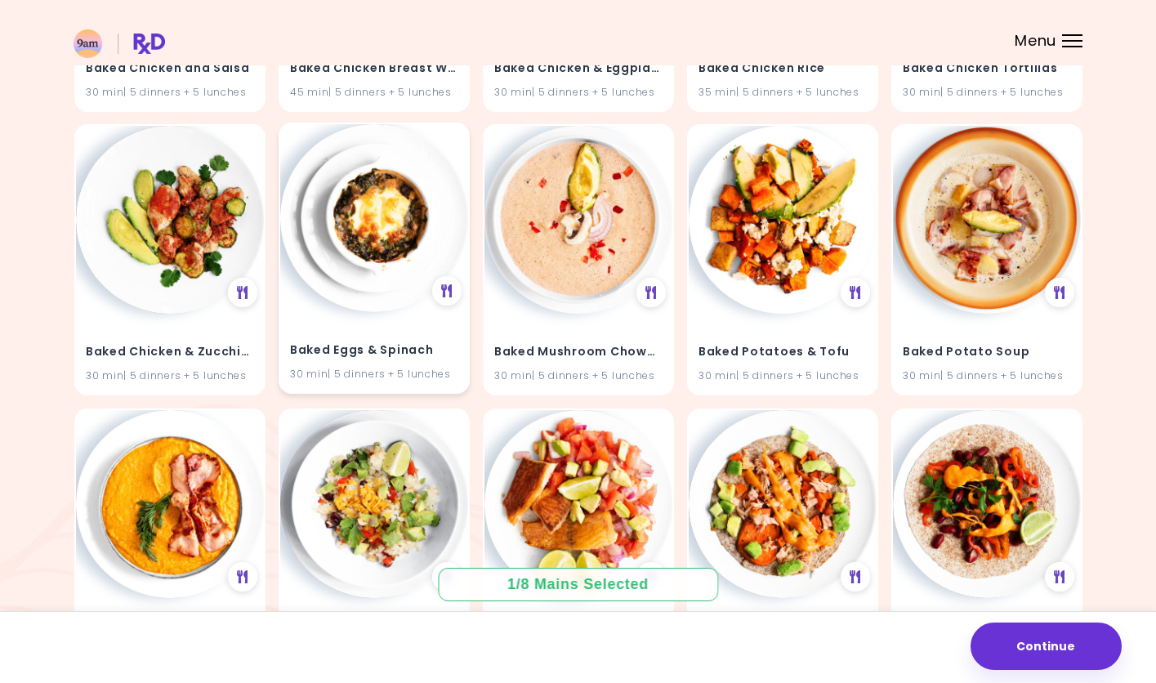
click at [397, 254] on img at bounding box center [374, 218] width 188 height 188
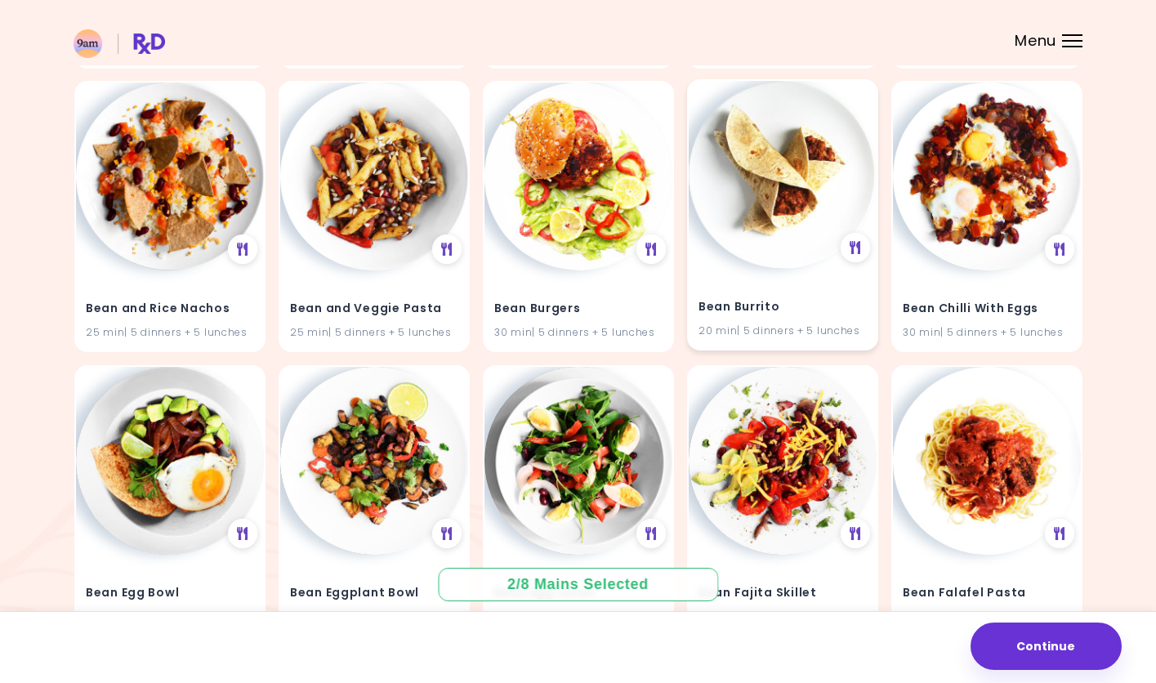
scroll to position [4984, 0]
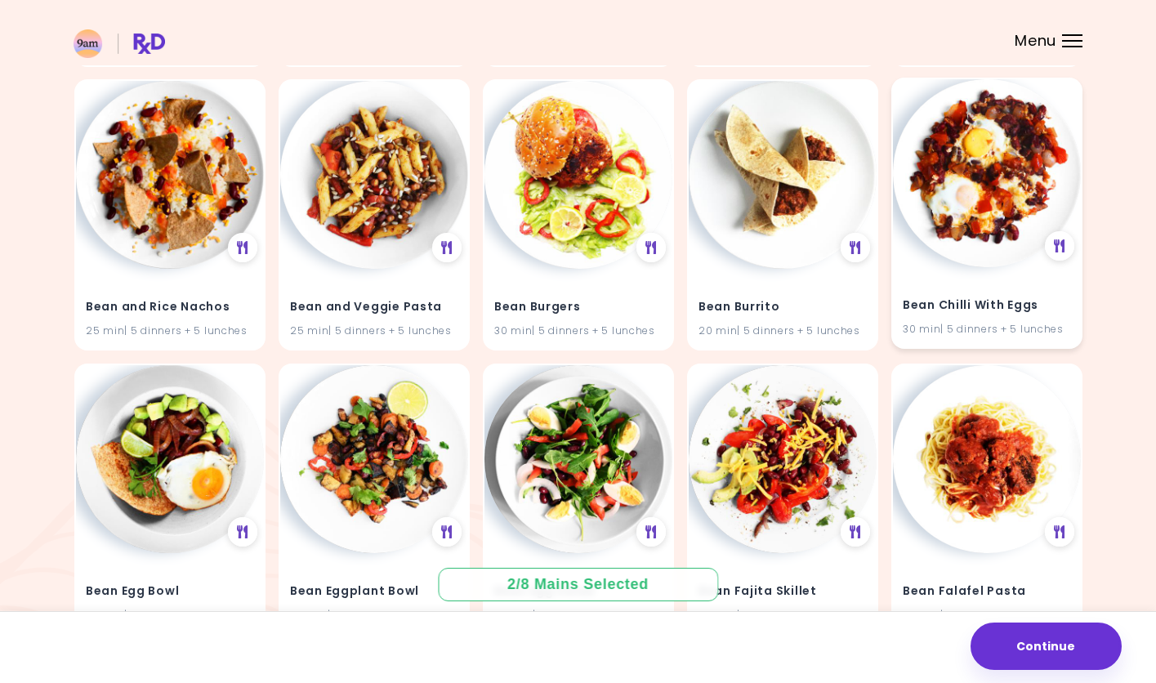
click at [1026, 192] on img at bounding box center [987, 173] width 188 height 188
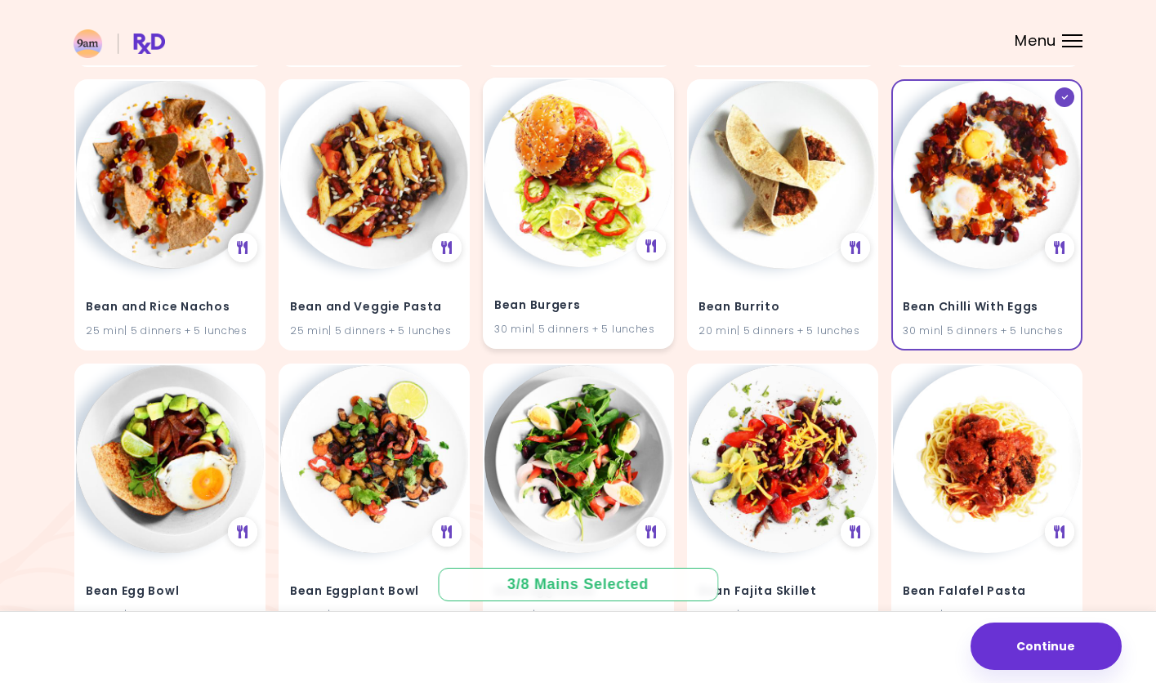
click at [586, 207] on img at bounding box center [578, 173] width 188 height 188
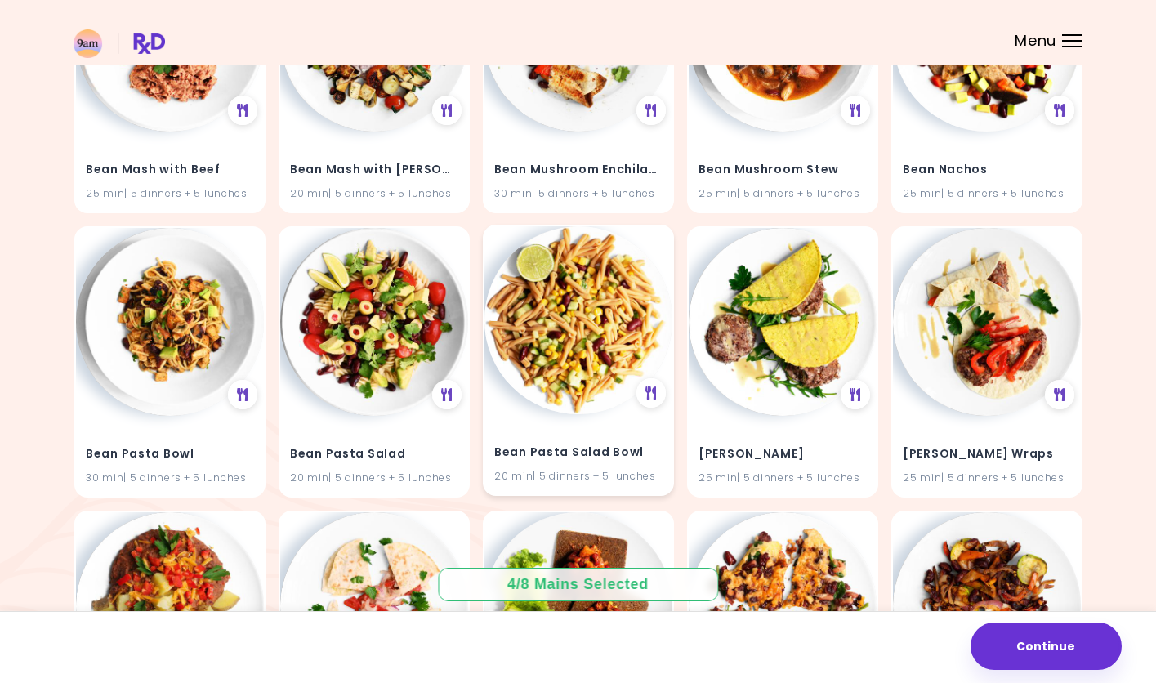
scroll to position [5975, 0]
click at [591, 322] on img at bounding box center [578, 319] width 188 height 188
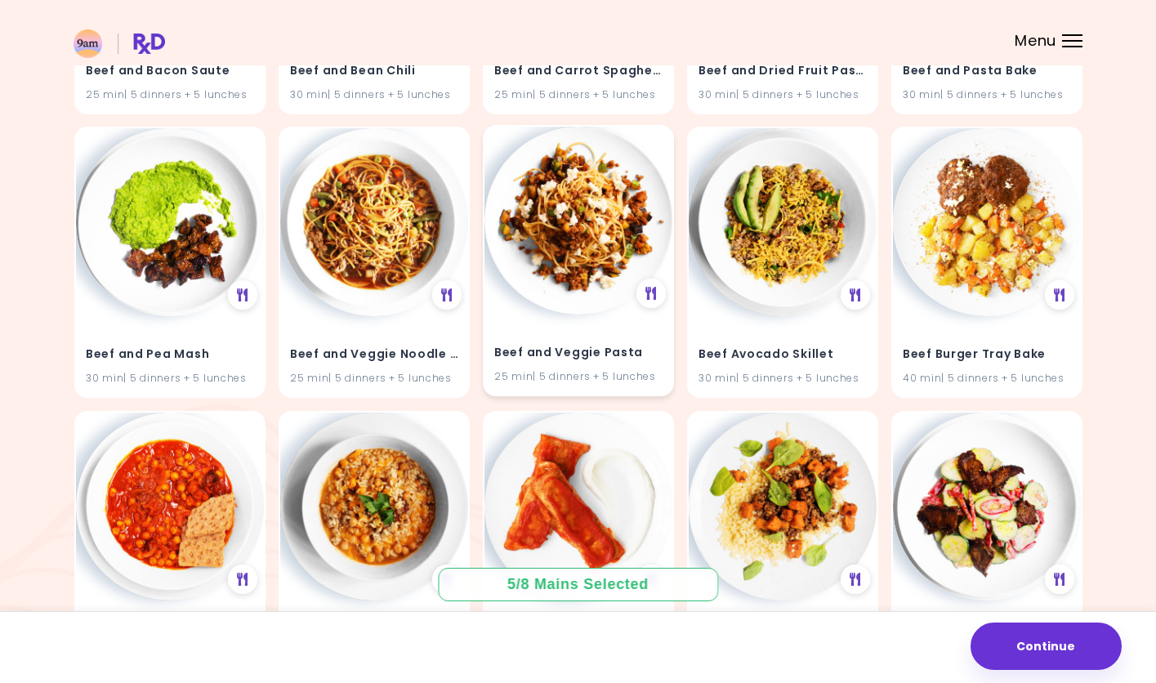
scroll to position [7494, 0]
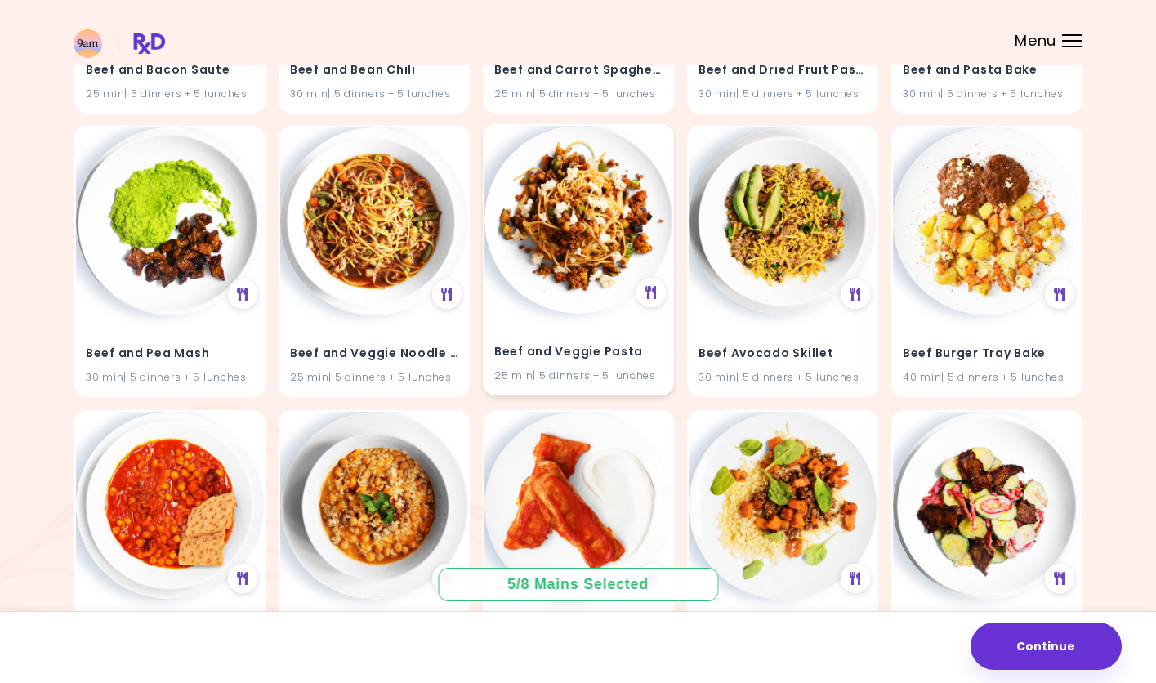
click at [600, 276] on img at bounding box center [578, 220] width 188 height 188
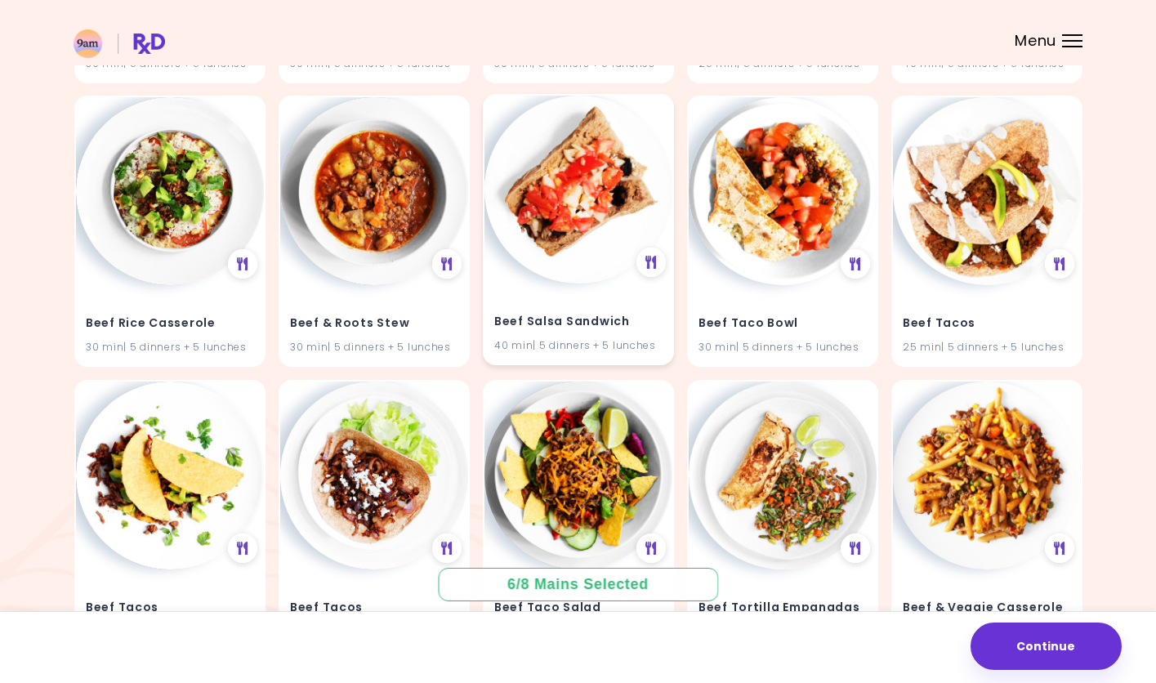
scroll to position [10084, 0]
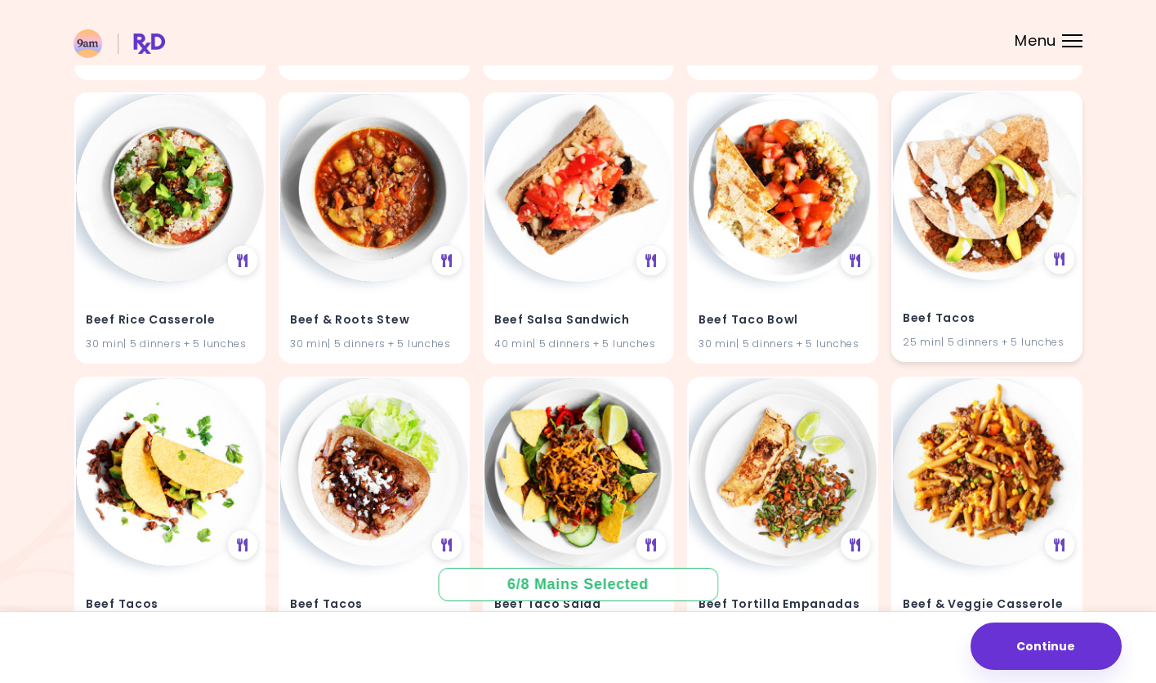
click at [968, 217] on img at bounding box center [987, 186] width 188 height 188
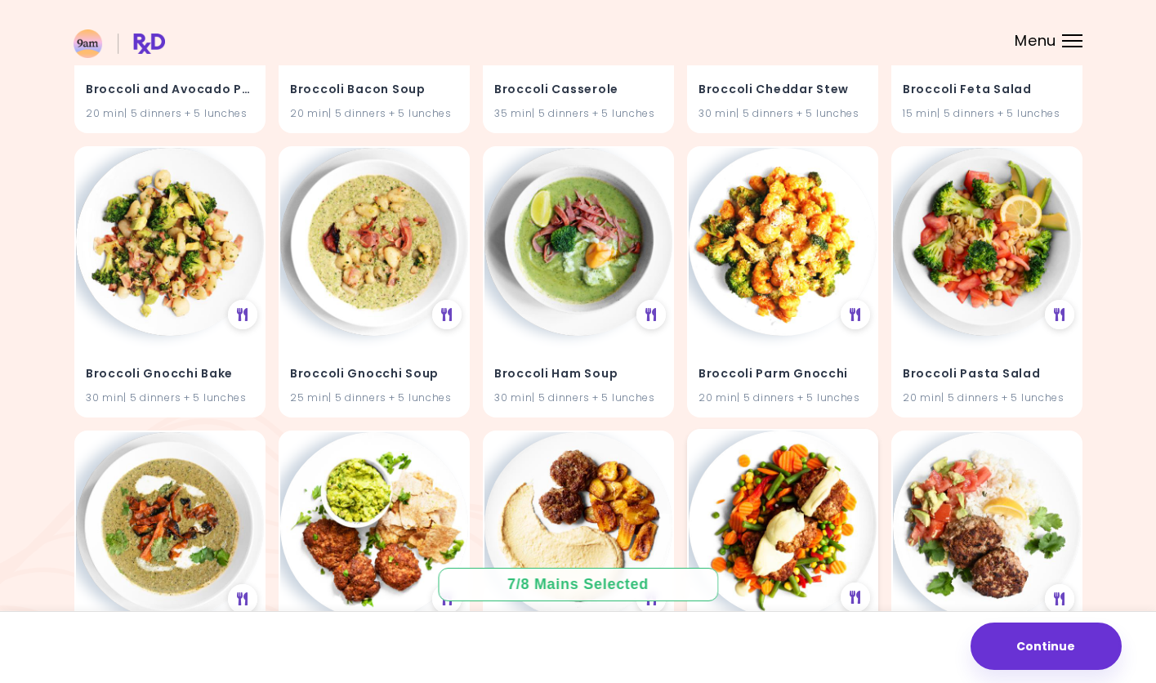
scroll to position [11915, 0]
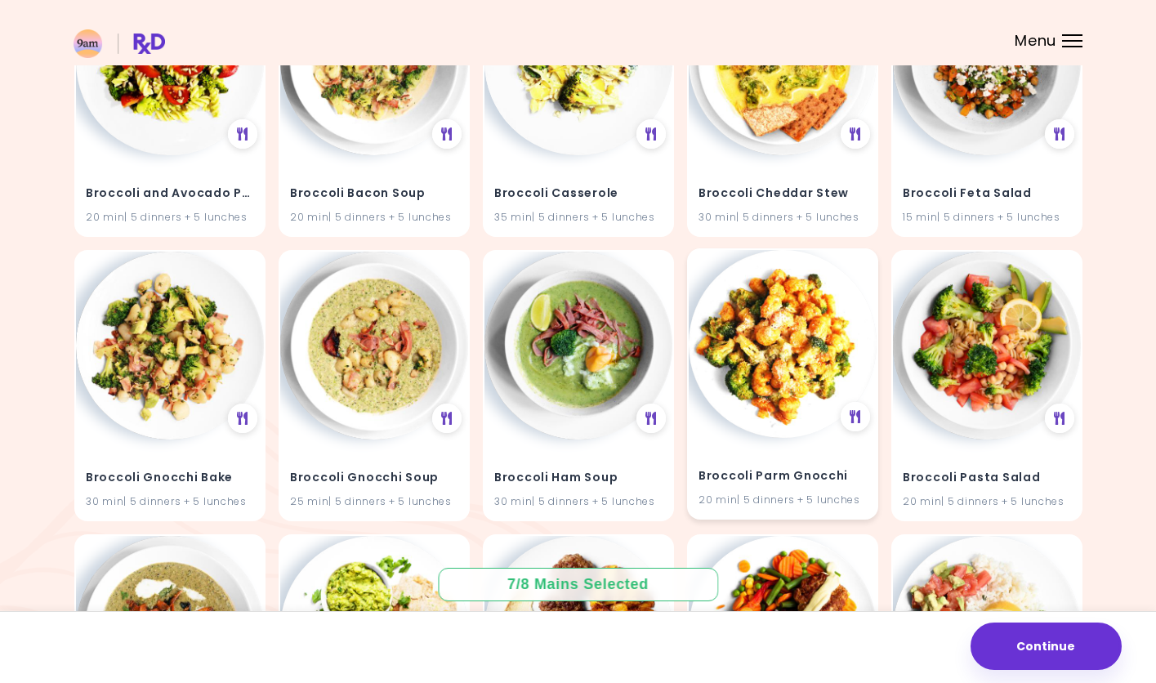
click at [811, 347] on img at bounding box center [783, 344] width 188 height 188
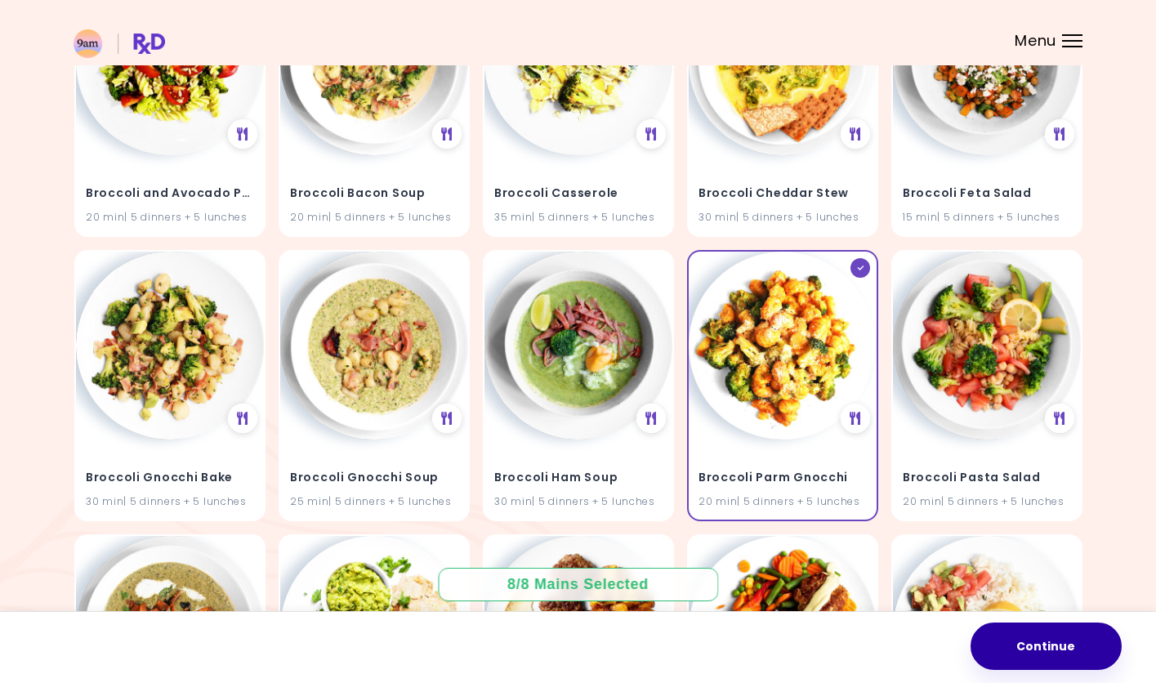
click at [1011, 623] on button "Continue" at bounding box center [1046, 646] width 151 height 47
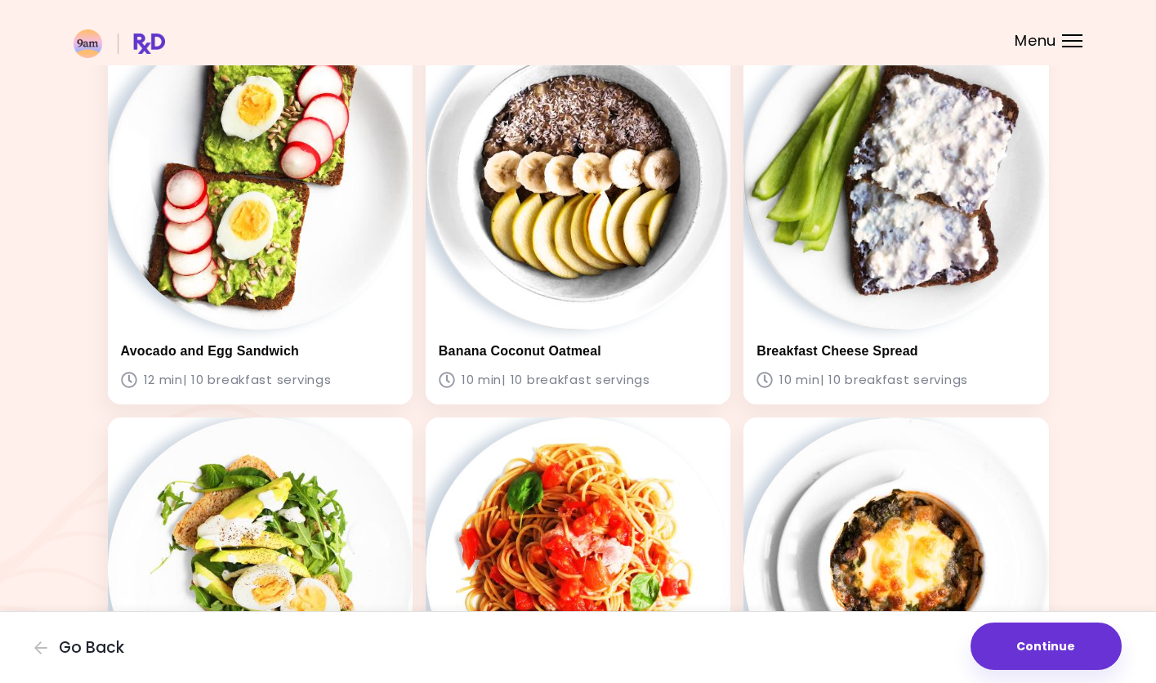
scroll to position [141, 0]
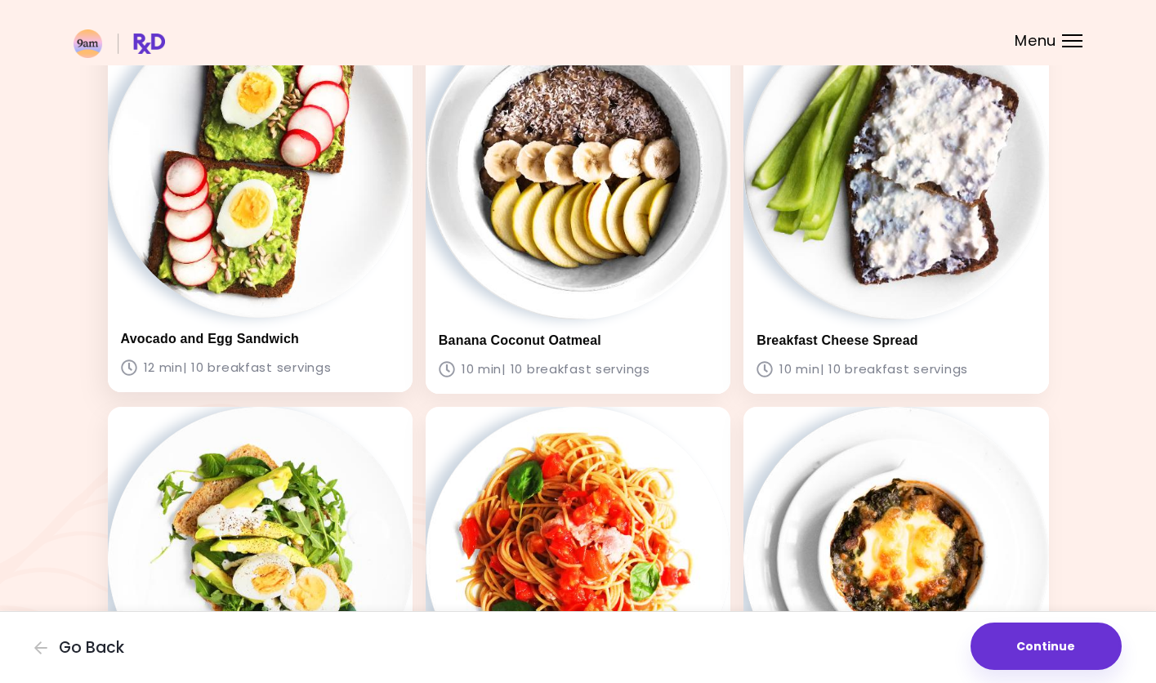
click at [374, 234] on img at bounding box center [260, 164] width 305 height 305
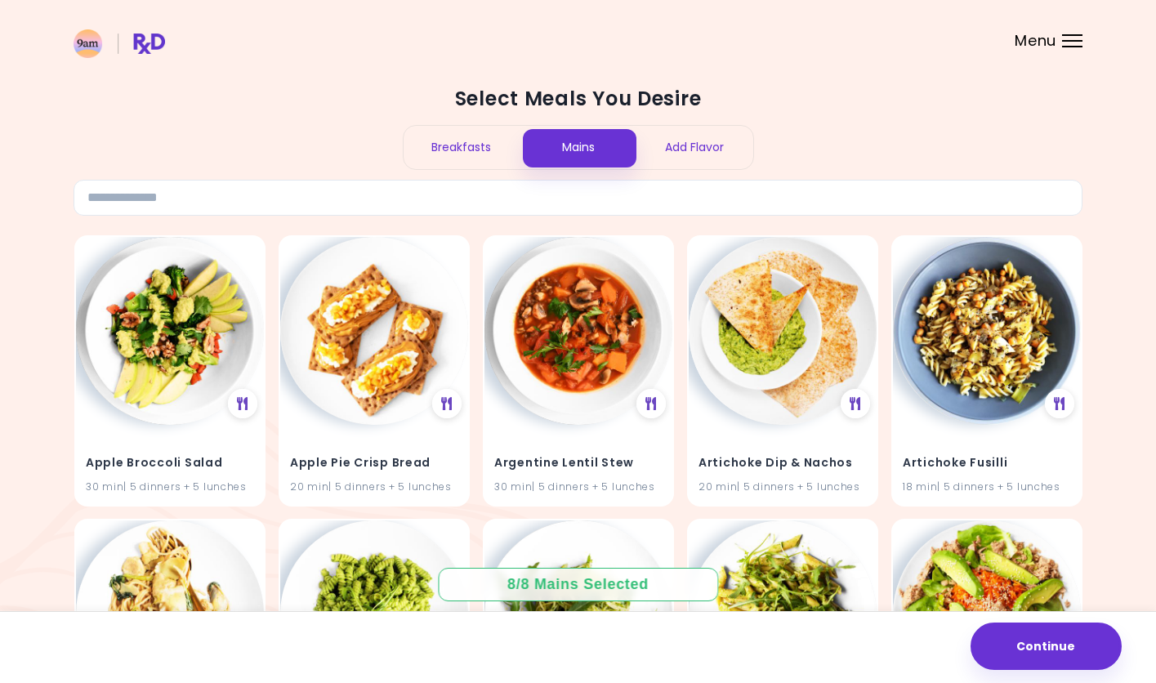
click at [482, 148] on div "Breakfasts" at bounding box center [462, 147] width 117 height 43
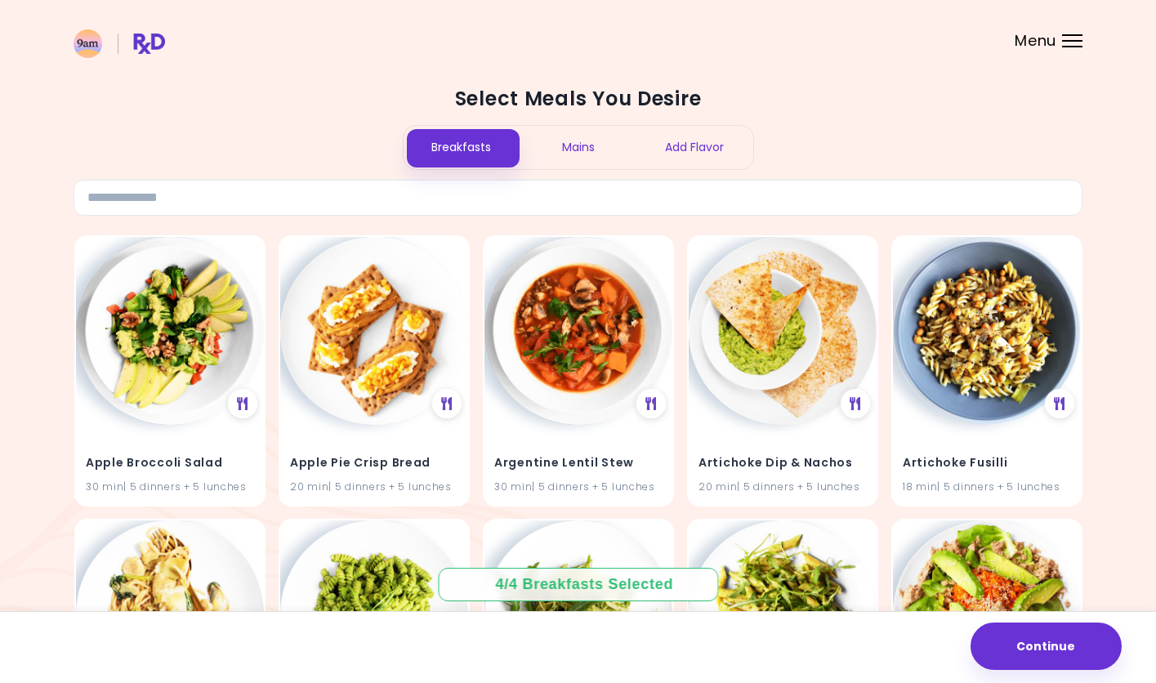
click at [482, 148] on div "Breakfasts" at bounding box center [462, 147] width 117 height 43
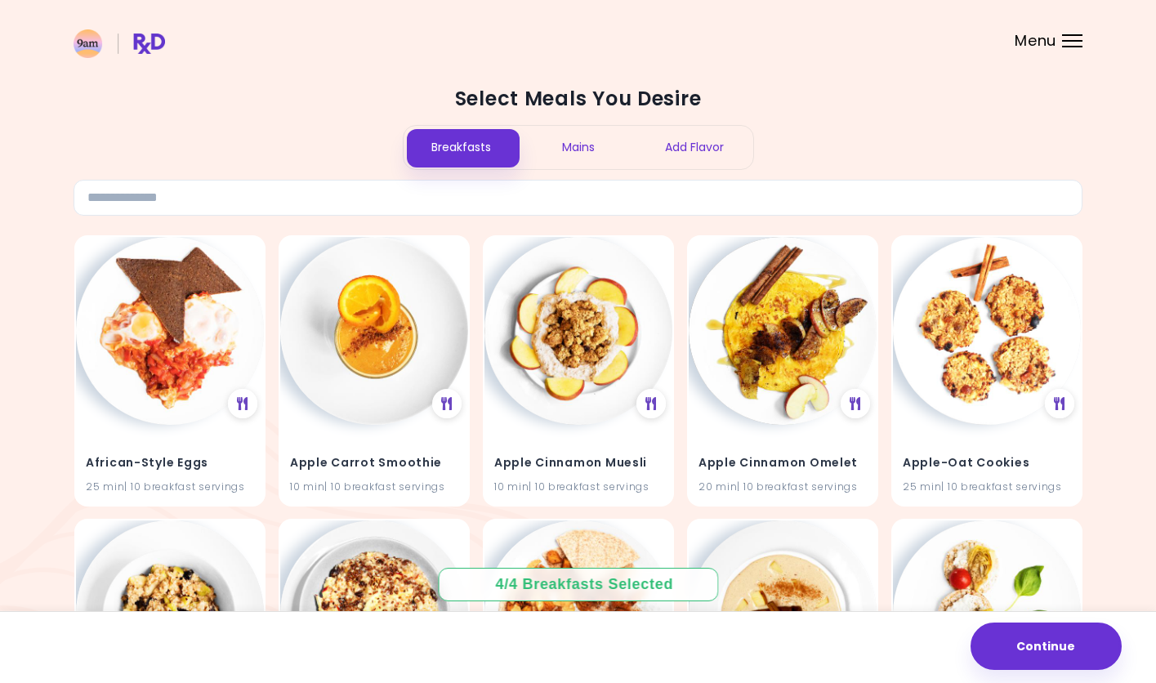
click at [604, 145] on div "Mains" at bounding box center [578, 147] width 117 height 43
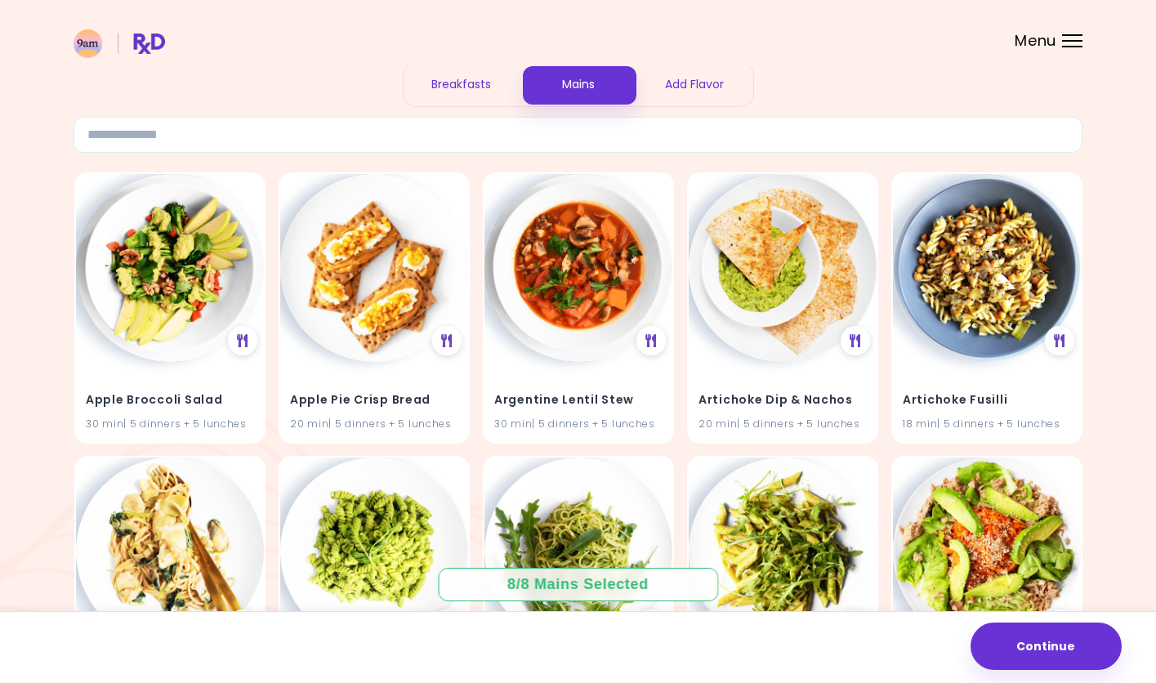
scroll to position [60, 0]
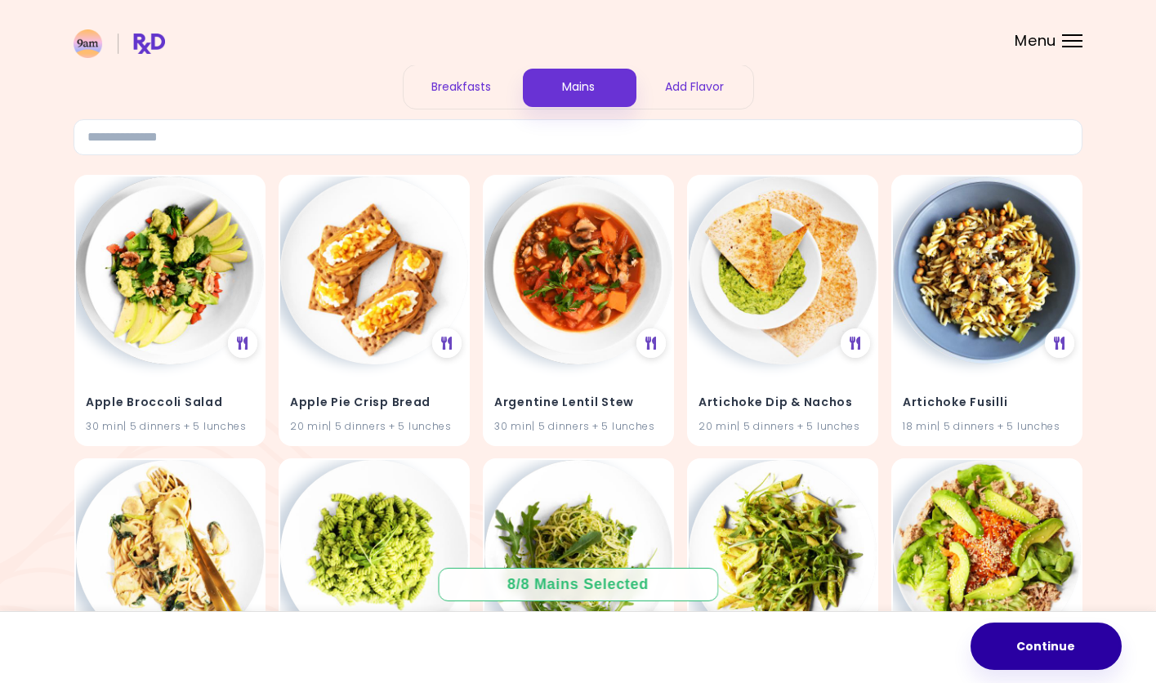
click at [1033, 638] on button "Continue" at bounding box center [1046, 646] width 151 height 47
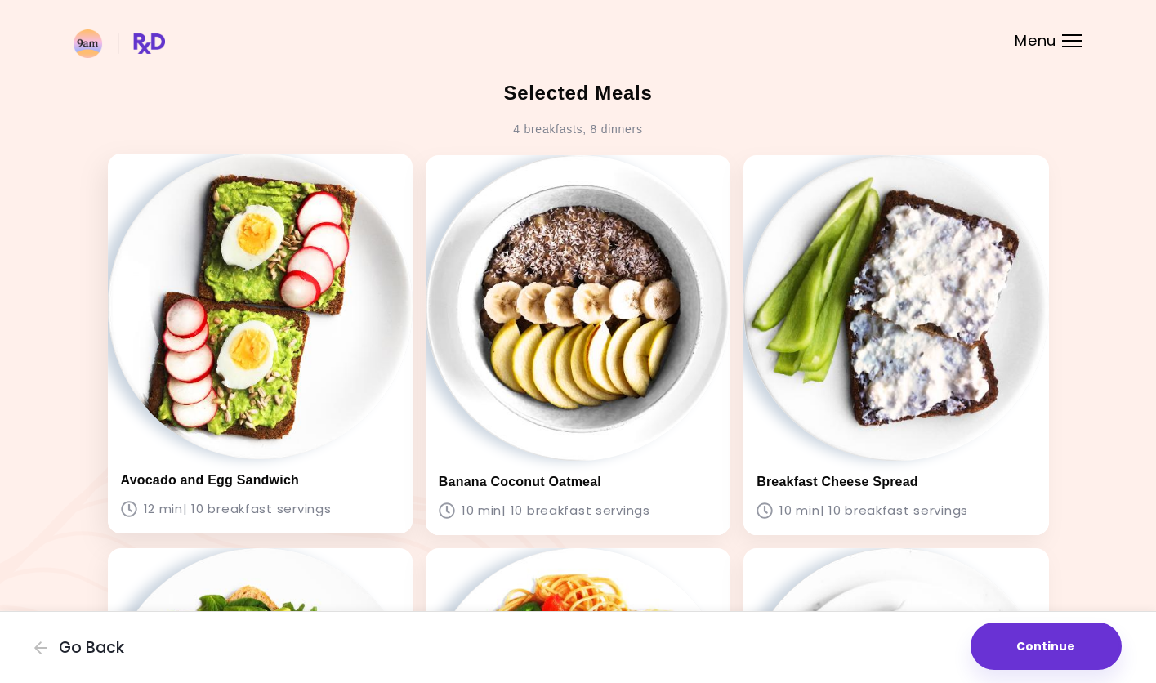
click at [130, 436] on div "Avocado and Egg Sandwich 12 min | 10 breakfast servings" at bounding box center [260, 344] width 305 height 380
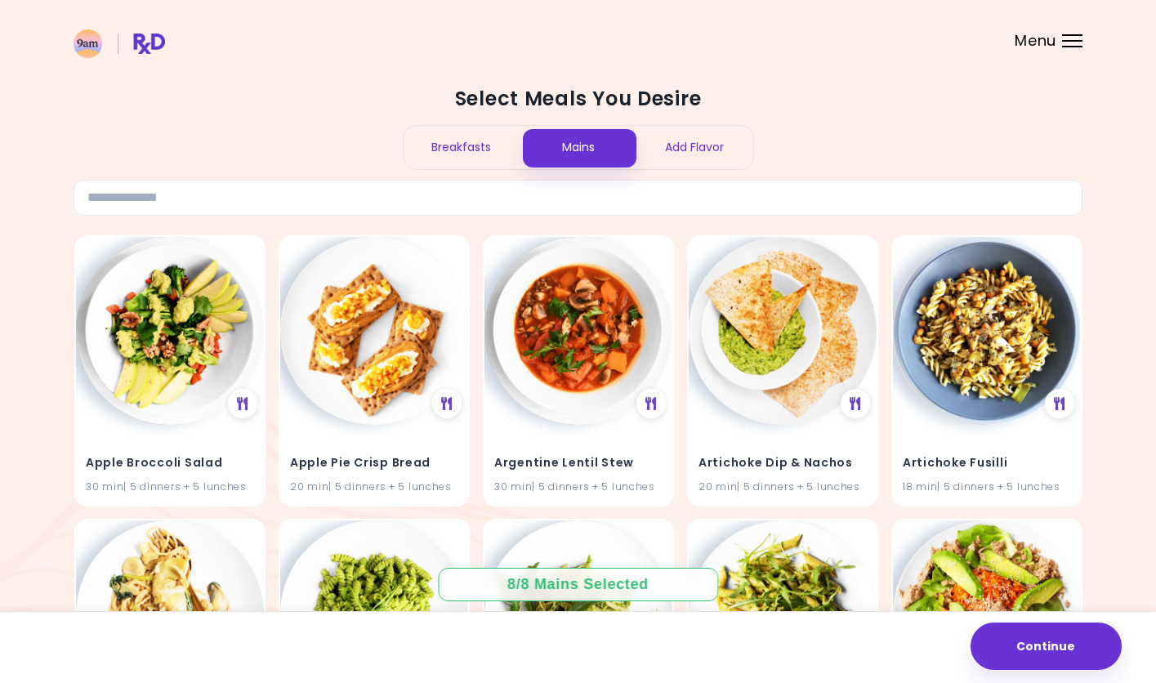
click at [462, 145] on div "Breakfasts" at bounding box center [462, 147] width 117 height 43
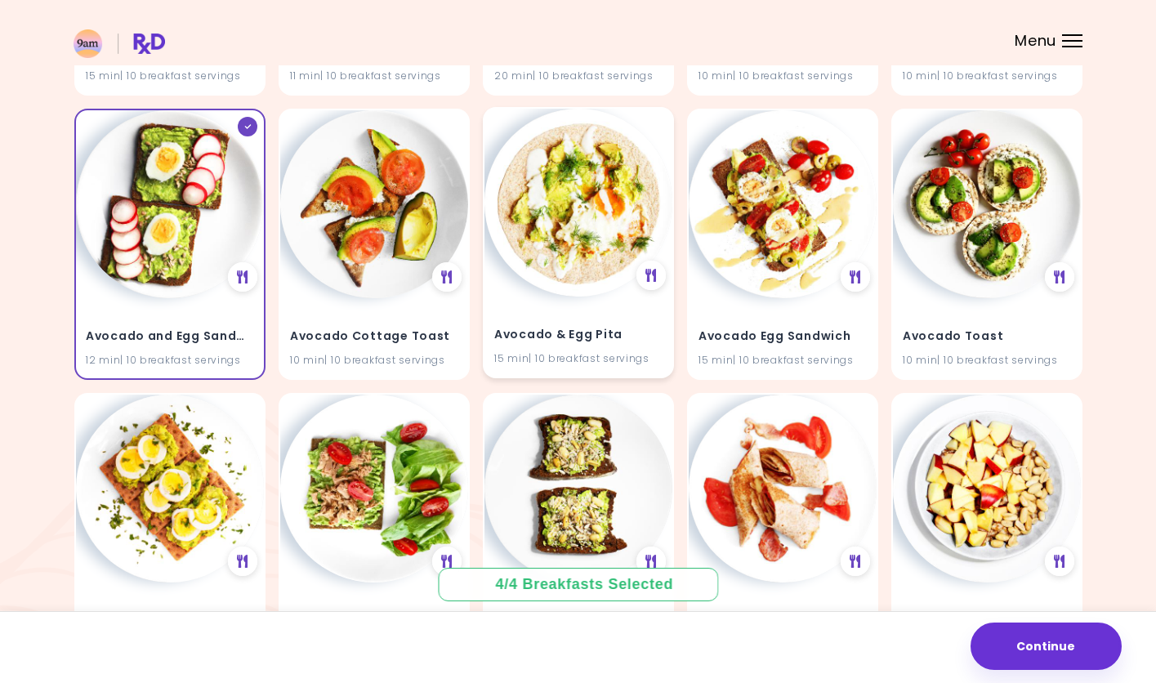
scroll to position [695, 0]
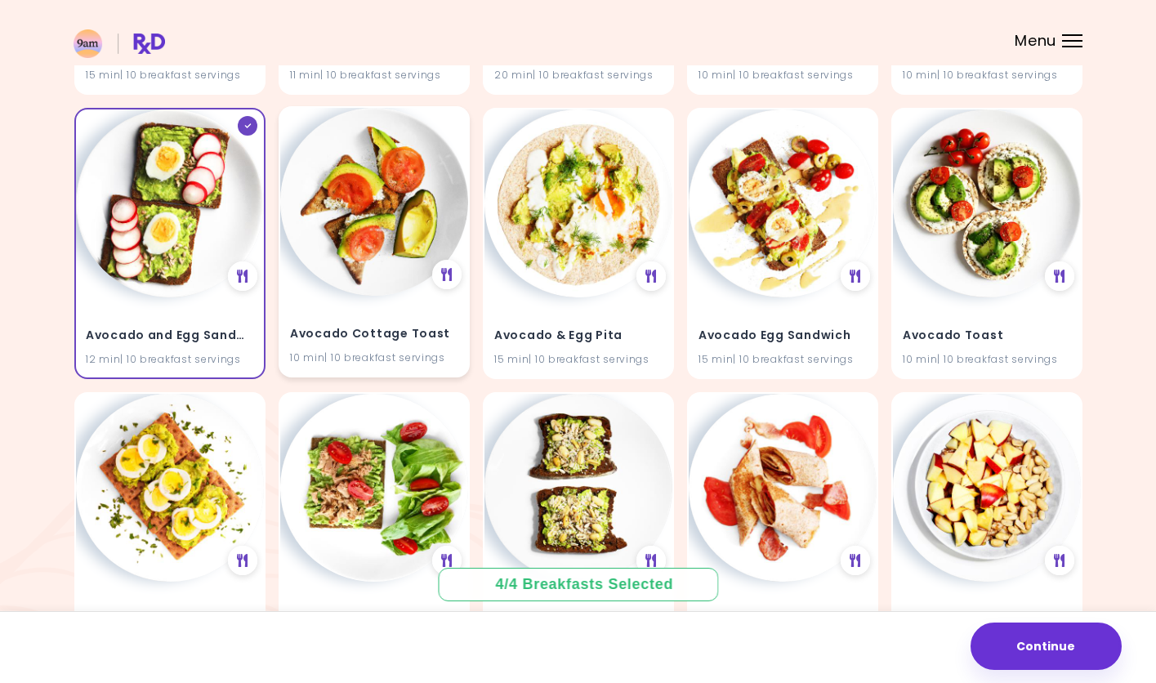
click at [383, 241] on img at bounding box center [374, 202] width 188 height 188
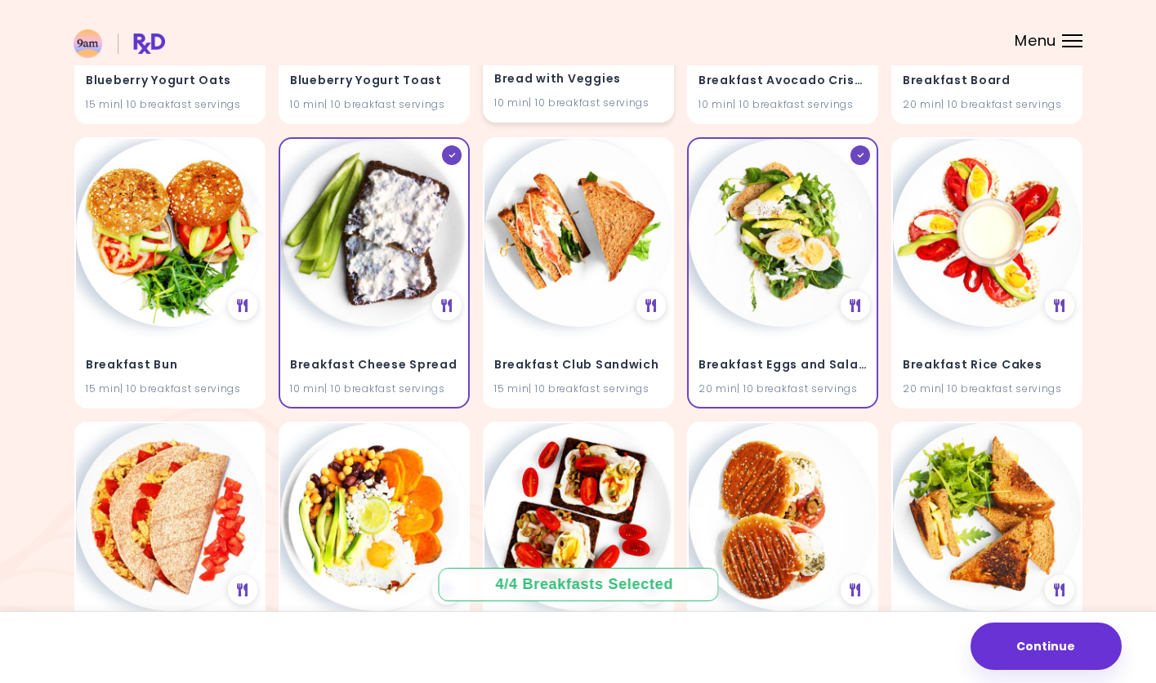
scroll to position [2377, 0]
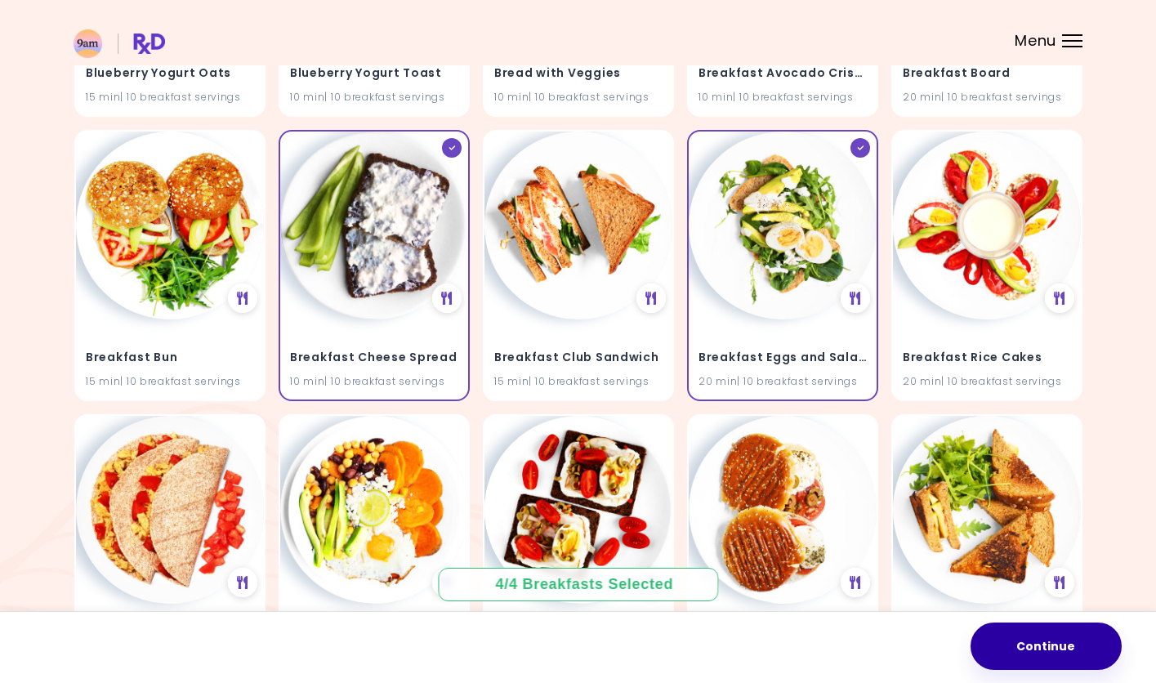
click at [1047, 646] on button "Continue" at bounding box center [1046, 646] width 151 height 47
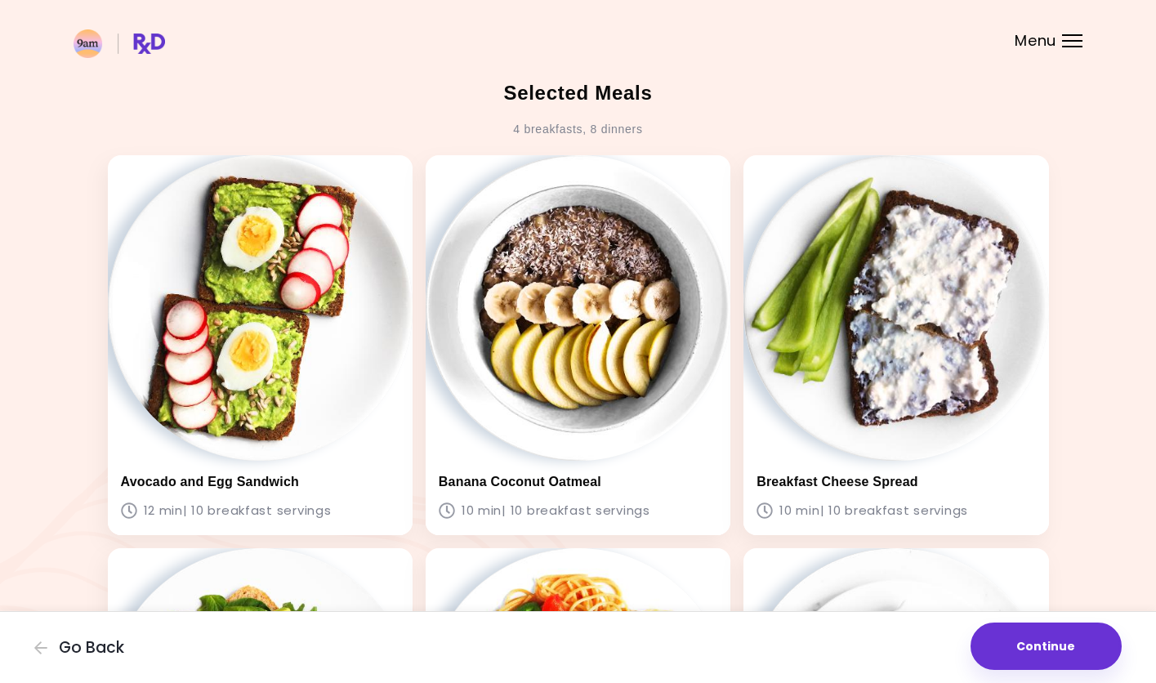
click at [1047, 646] on button "Continue" at bounding box center [1046, 646] width 151 height 47
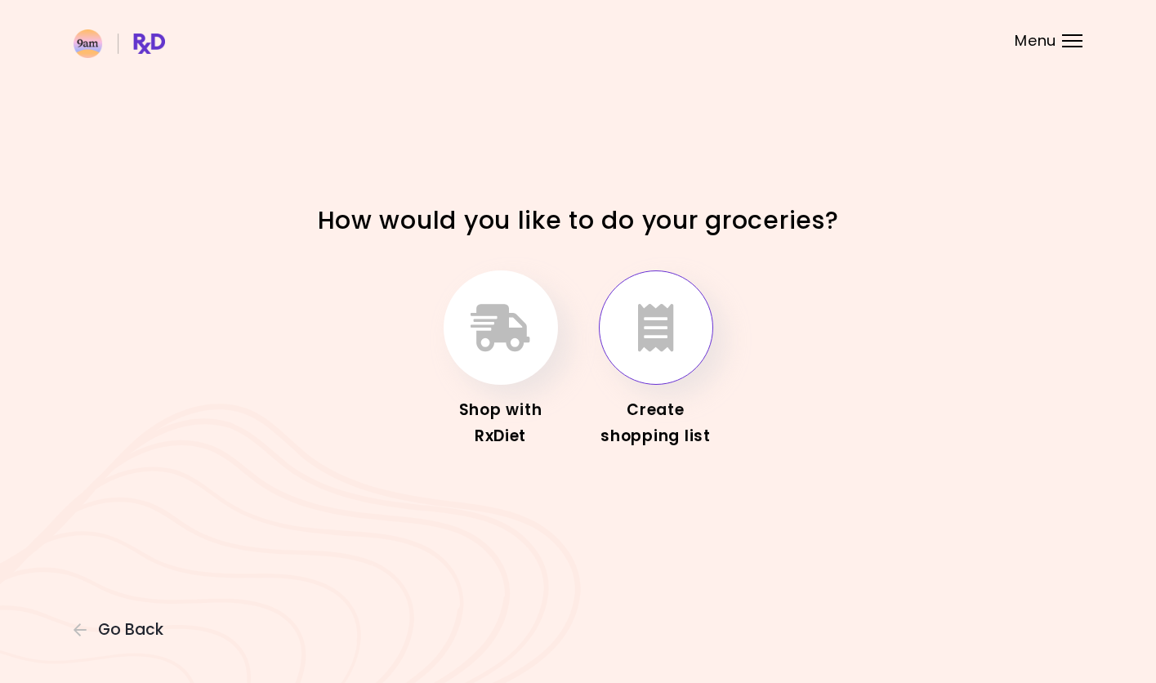
click at [663, 341] on icon "button" at bounding box center [656, 327] width 36 height 47
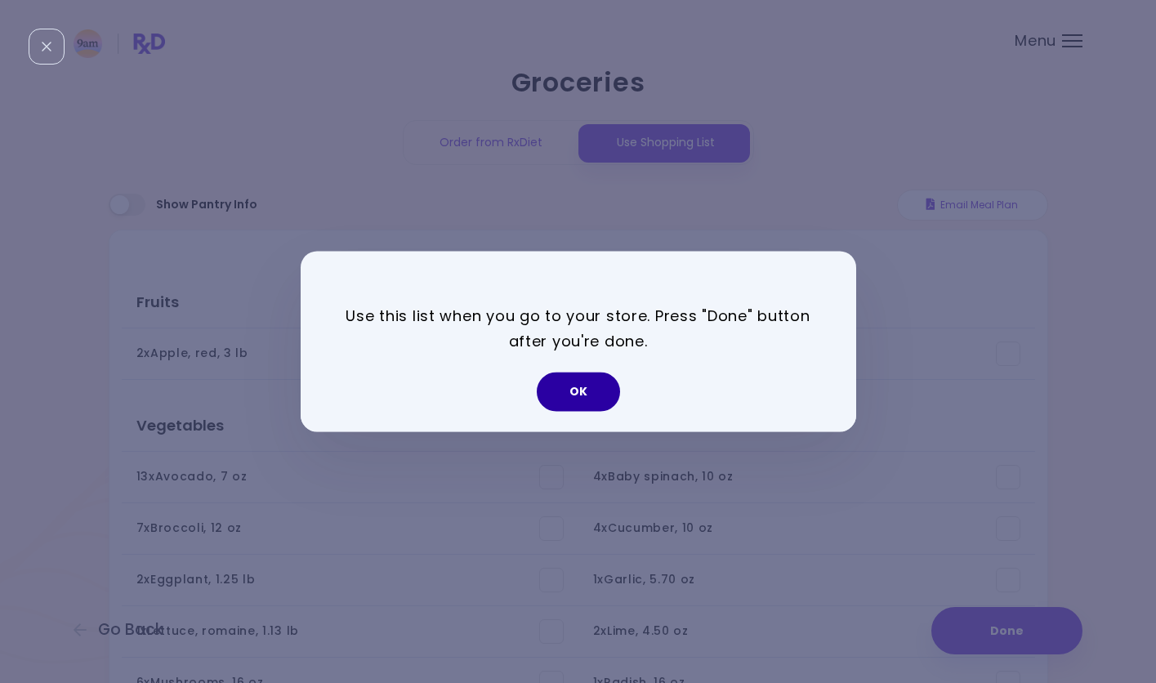
click at [594, 384] on button "OK" at bounding box center [578, 392] width 83 height 39
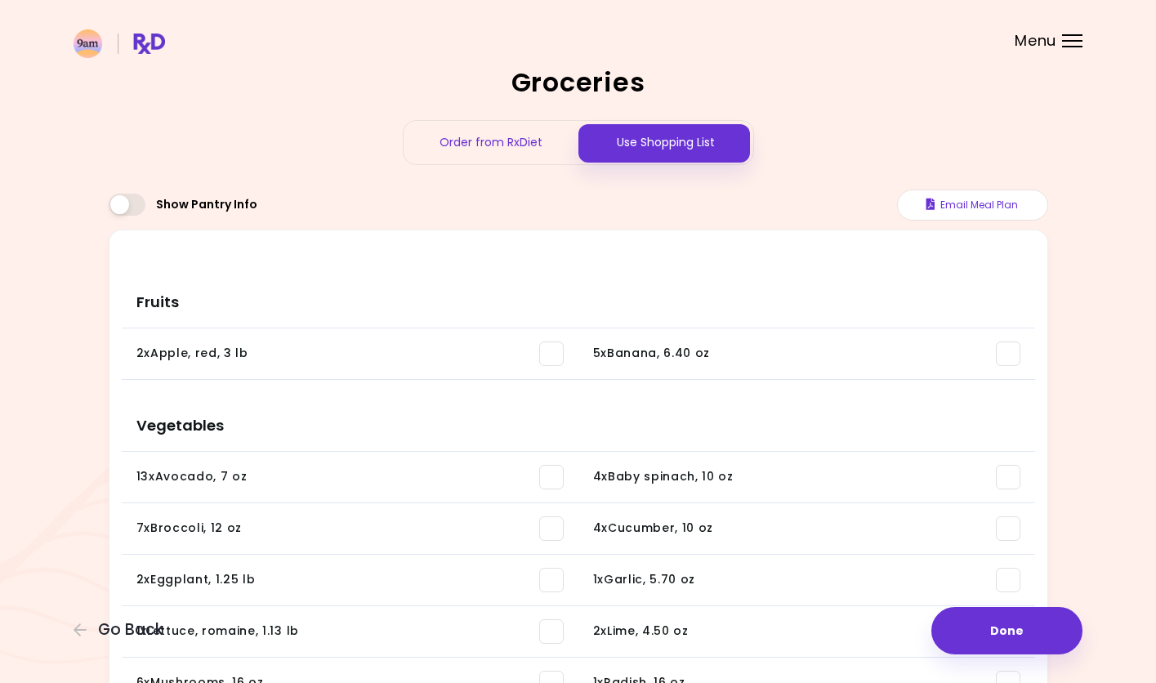
click at [594, 384] on ul "2 x Apple, red , 3 lb You need: 3.01 lb / In pantry: 0 oz 5 x Banana , 6.40 oz …" at bounding box center [578, 357] width 913 height 58
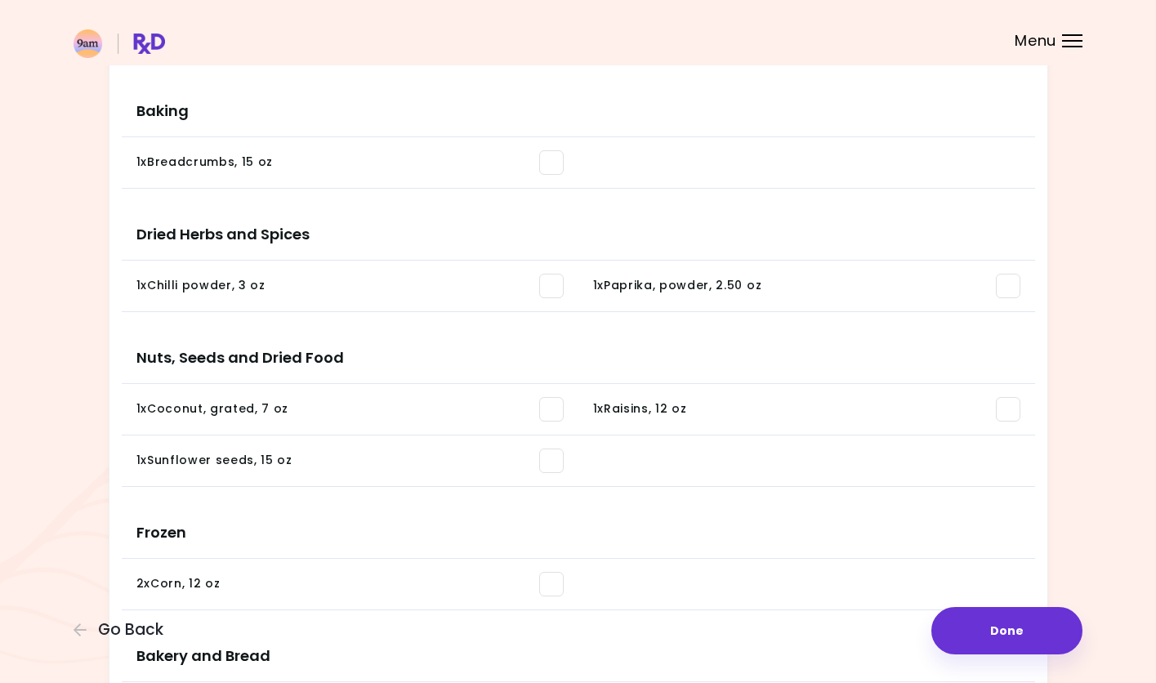
scroll to position [1131, 0]
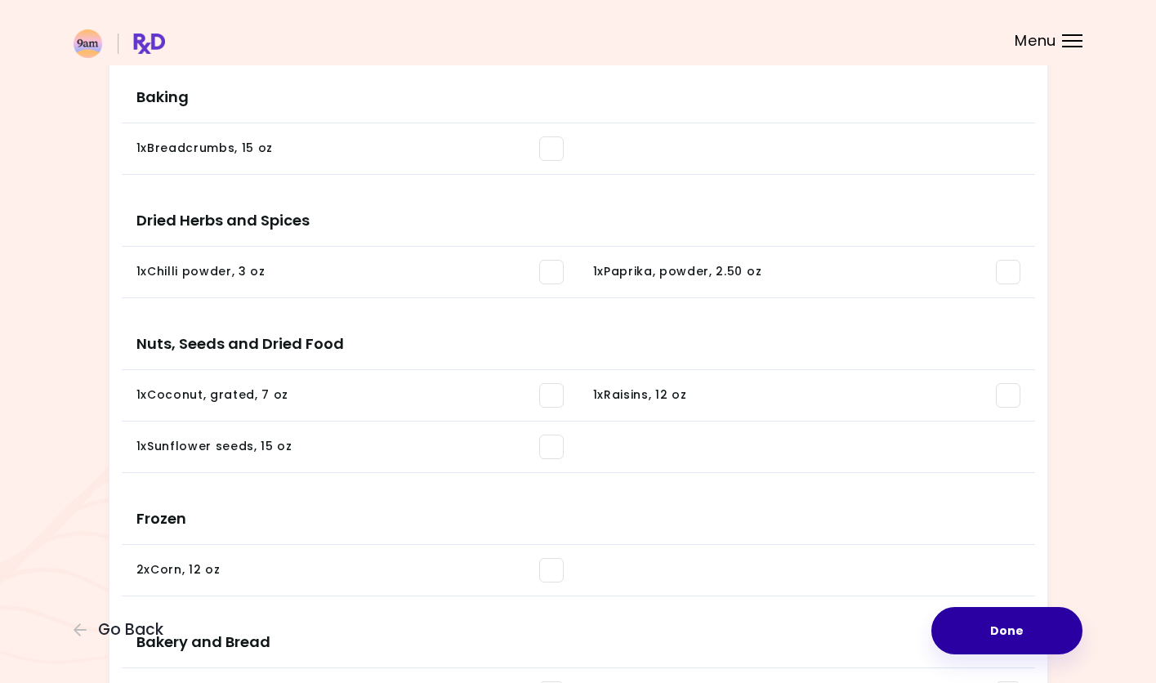
click at [1009, 621] on button "Done" at bounding box center [1006, 630] width 151 height 47
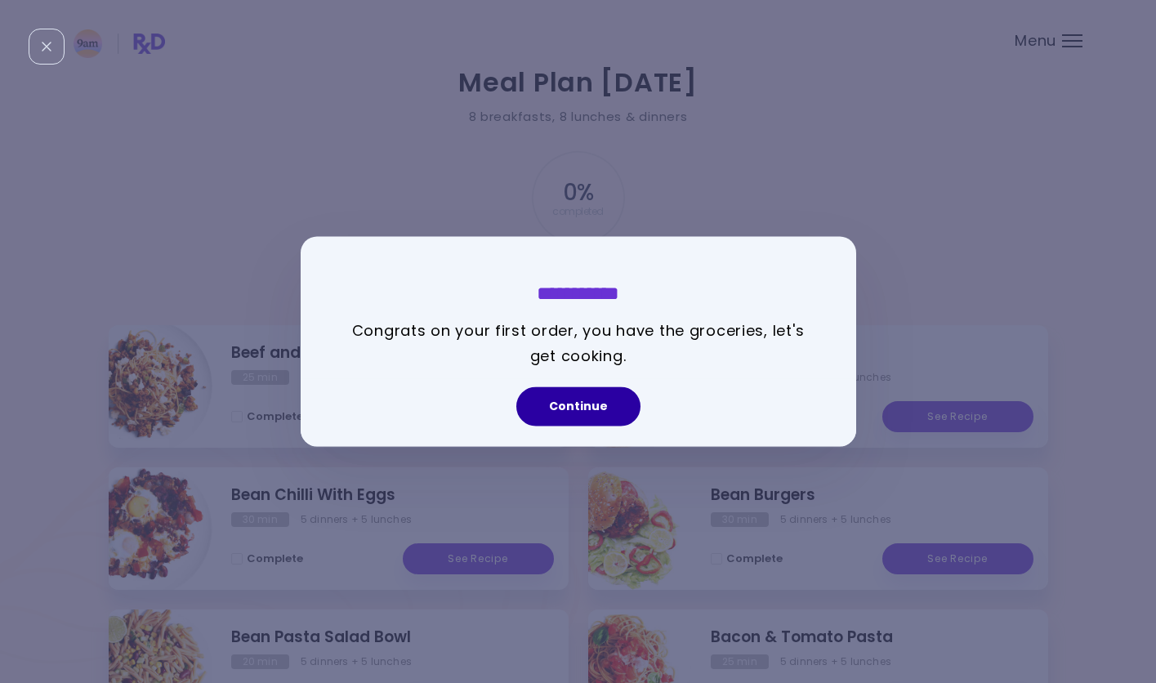
click at [596, 404] on button "Continue" at bounding box center [578, 406] width 124 height 39
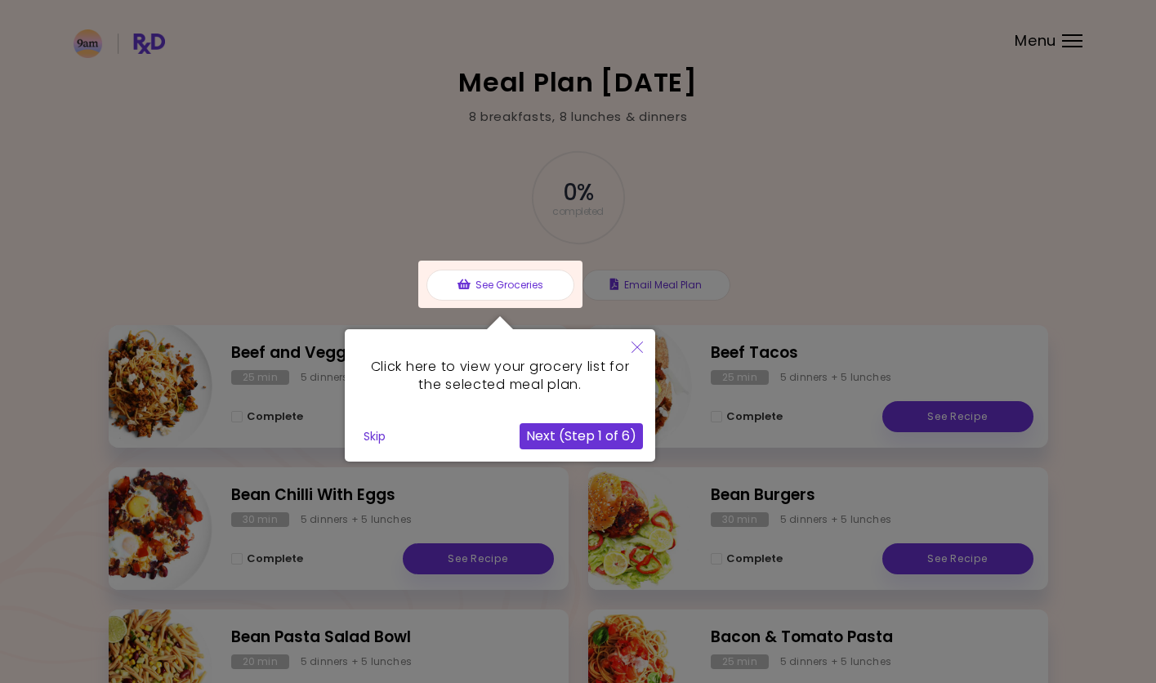
click at [377, 433] on button "Skip" at bounding box center [374, 436] width 35 height 25
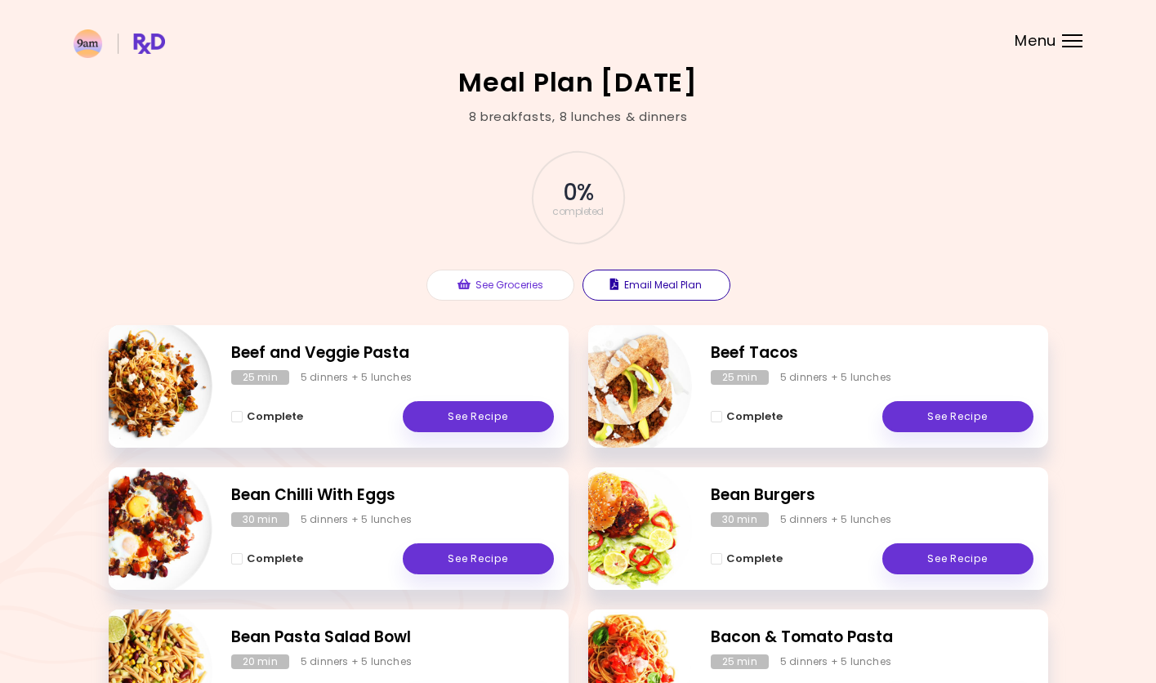
click at [669, 292] on button "Email Meal Plan" at bounding box center [657, 285] width 148 height 31
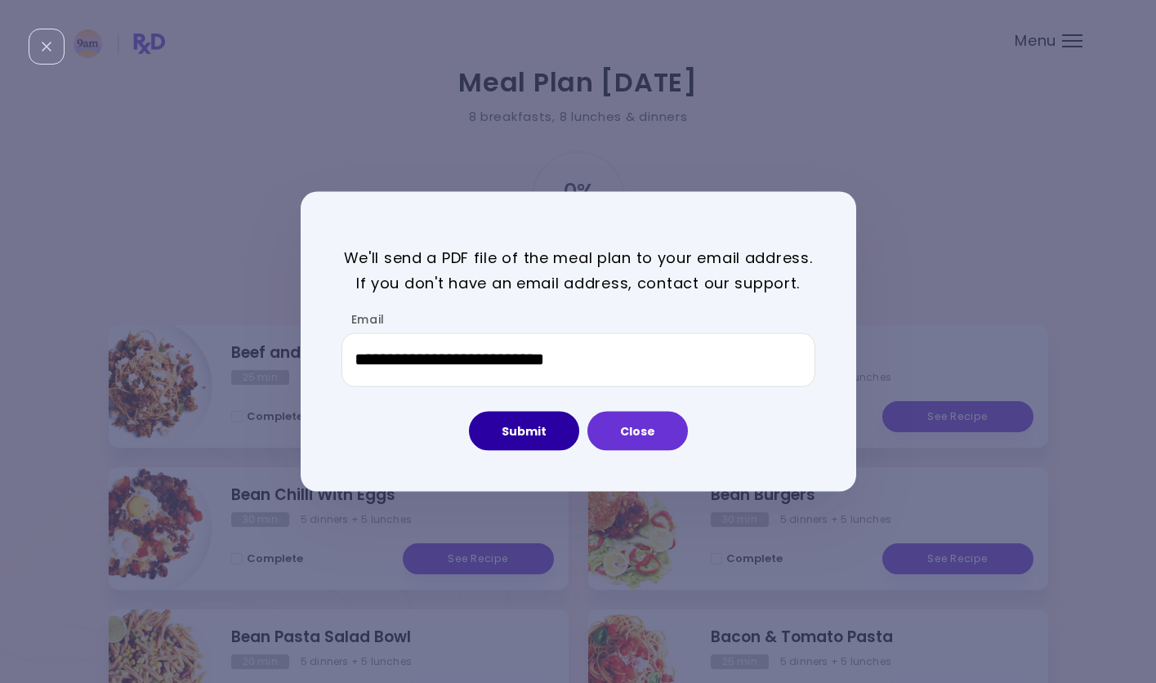
click at [552, 428] on button "Submit" at bounding box center [524, 430] width 110 height 39
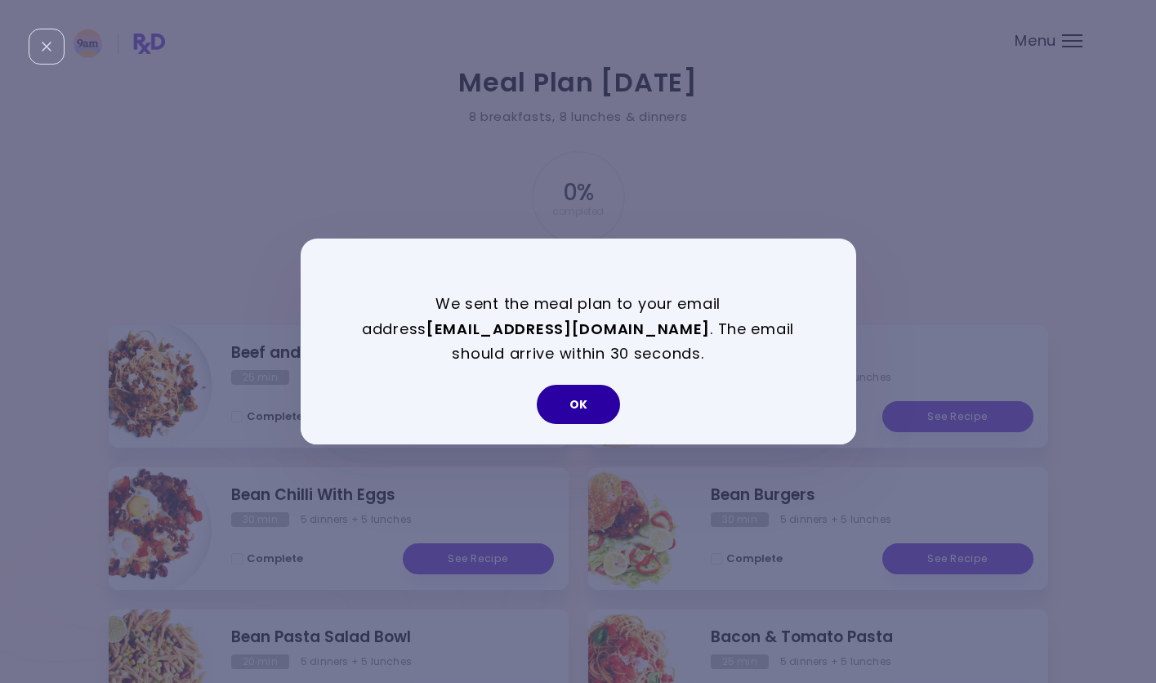
click at [578, 395] on button "OK" at bounding box center [578, 404] width 83 height 39
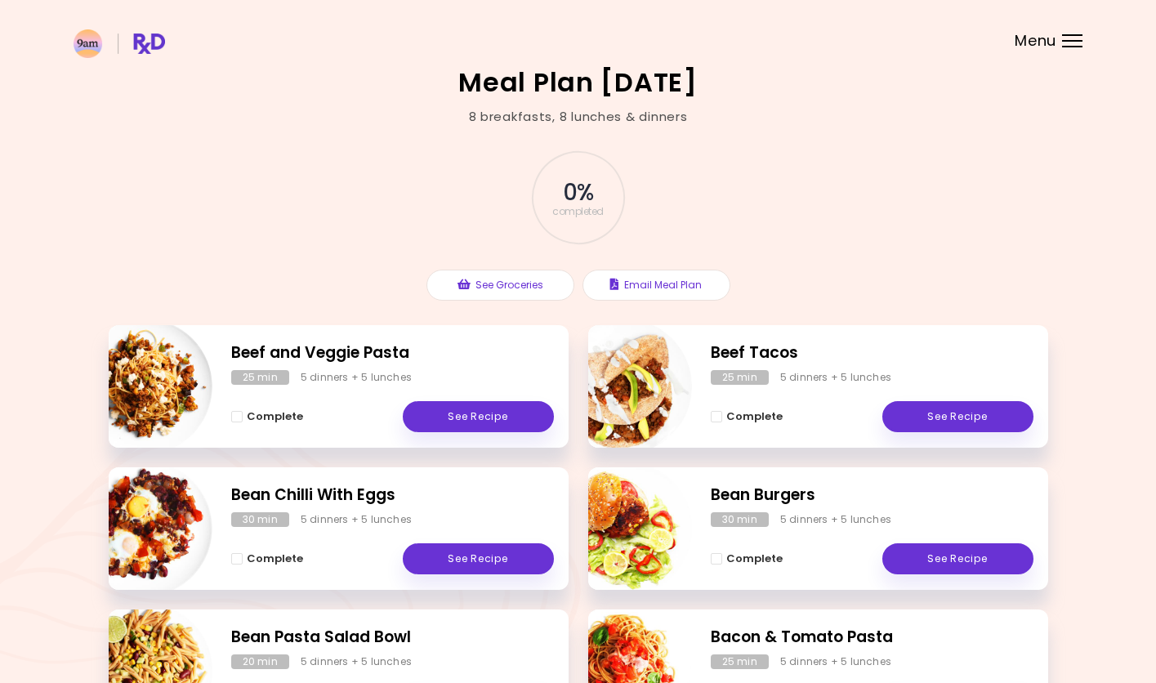
click at [702, 198] on div "0 % completed" at bounding box center [578, 197] width 490 height 111
